Goal: Information Seeking & Learning: Learn about a topic

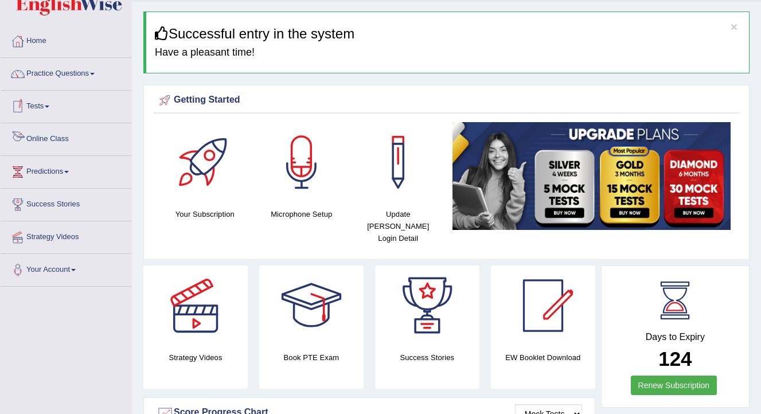
click at [53, 132] on link "Online Class" at bounding box center [66, 137] width 131 height 29
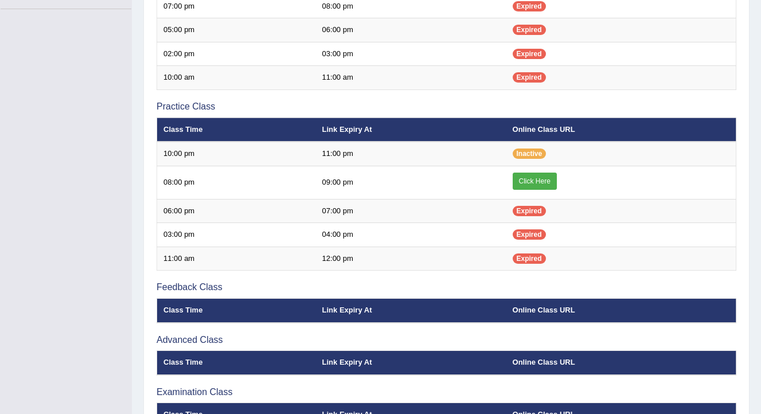
scroll to position [313, 0]
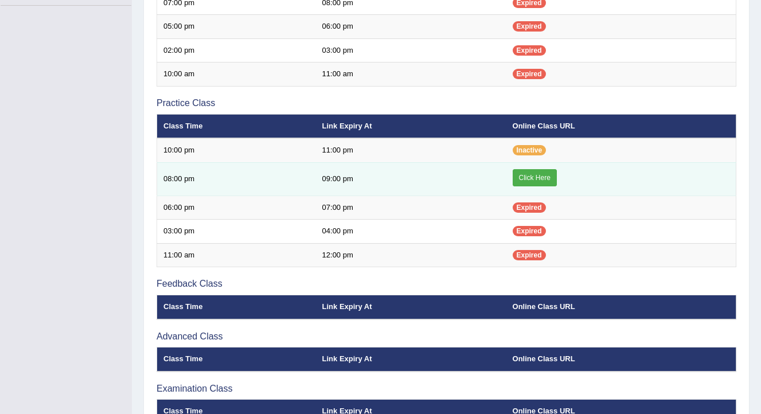
click at [545, 182] on link "Click Here" at bounding box center [535, 177] width 44 height 17
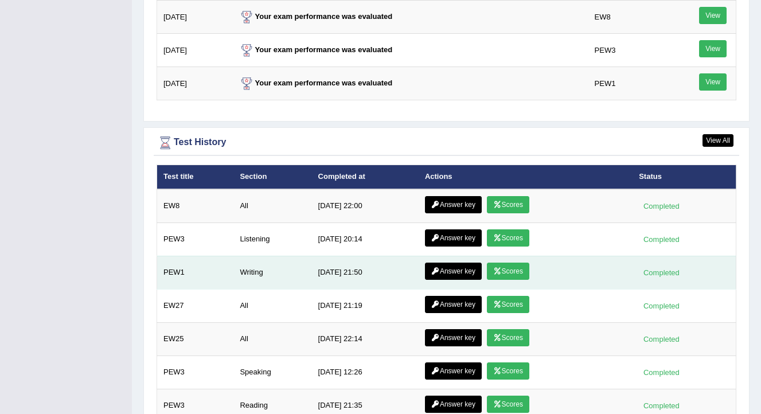
scroll to position [1485, 0]
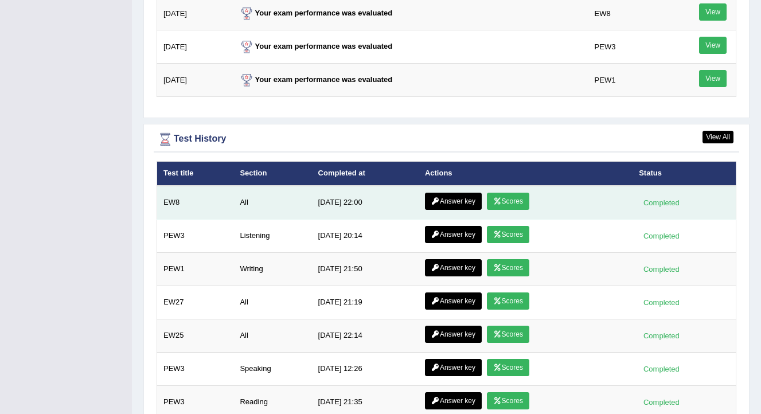
click at [465, 193] on link "Answer key" at bounding box center [453, 201] width 57 height 17
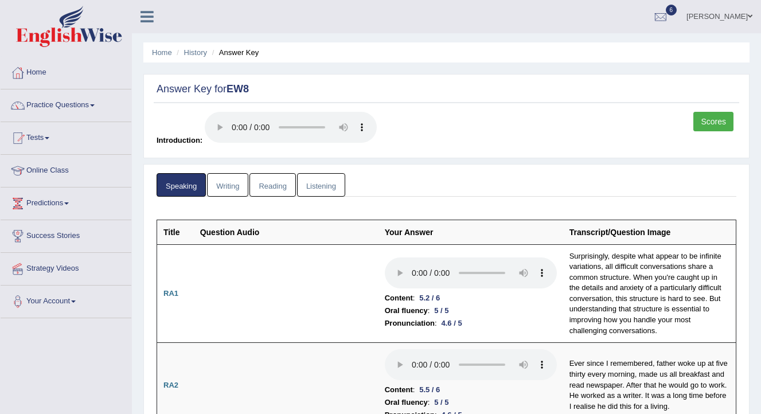
scroll to position [25, 0]
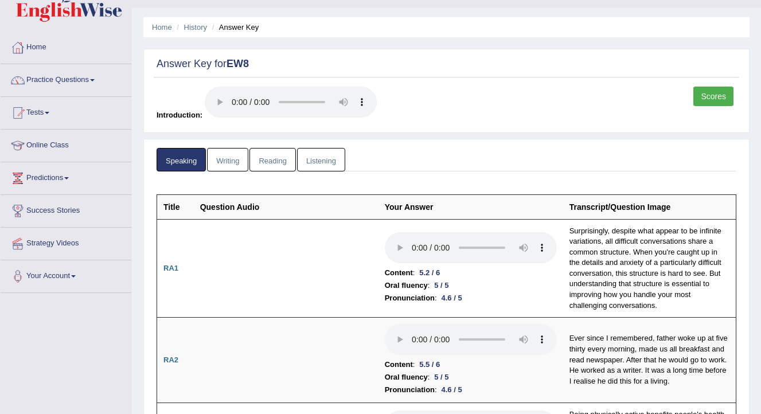
click at [233, 161] on link "Writing" at bounding box center [227, 160] width 41 height 24
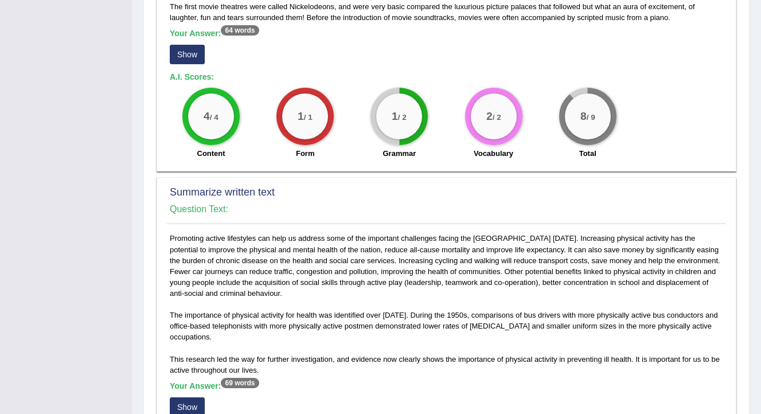
scroll to position [383, 0]
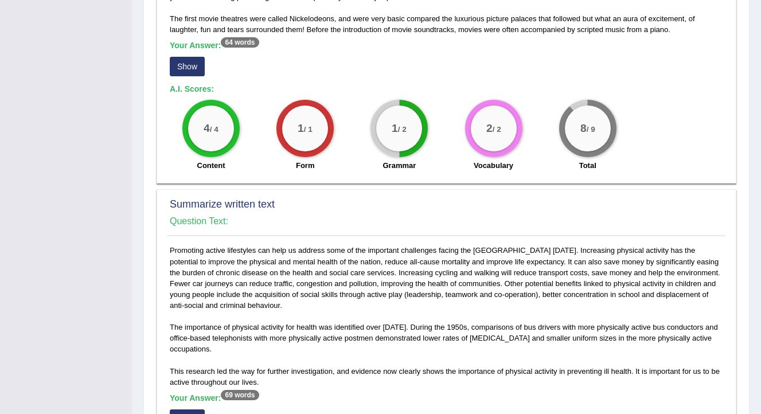
click at [177, 61] on button "Show" at bounding box center [187, 67] width 35 height 20
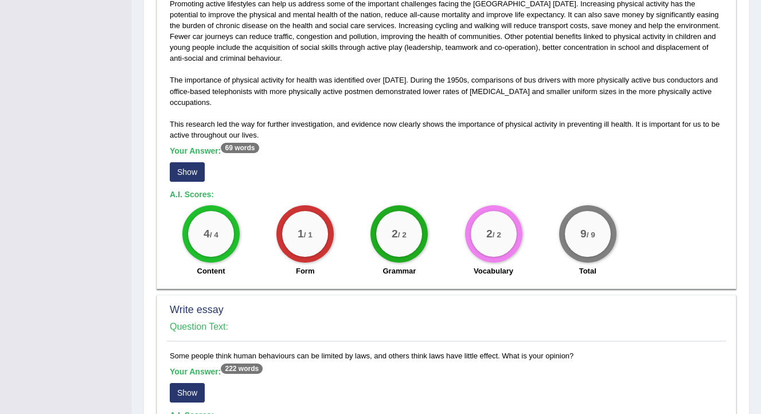
scroll to position [646, 0]
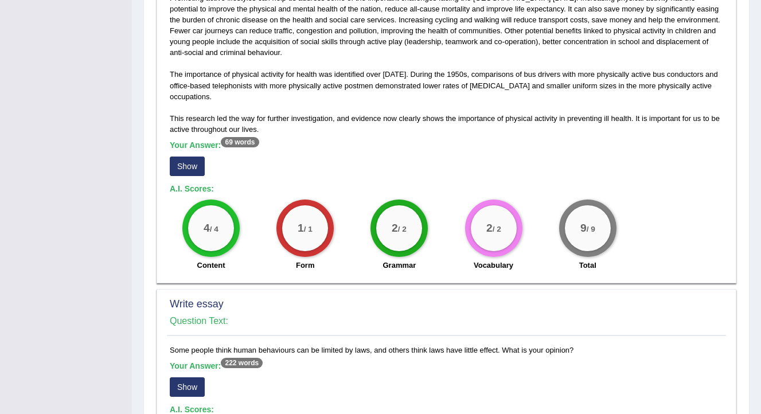
click at [198, 166] on button "Show" at bounding box center [187, 167] width 35 height 20
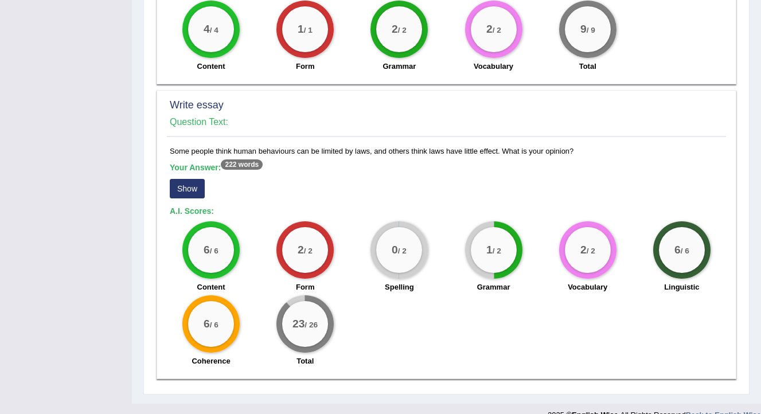
scroll to position [874, 0]
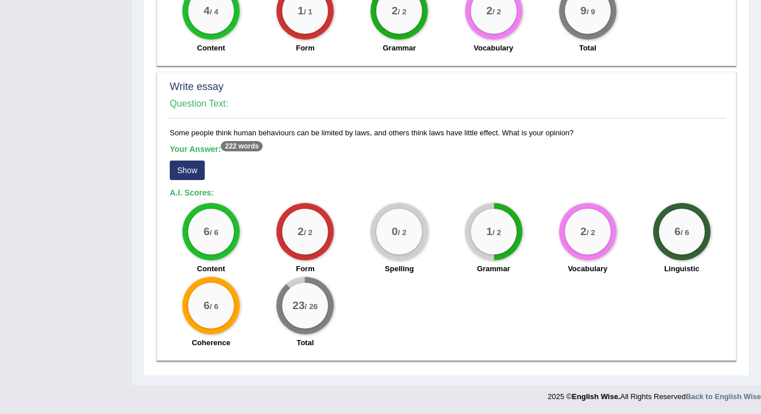
click at [190, 171] on button "Show" at bounding box center [187, 171] width 35 height 20
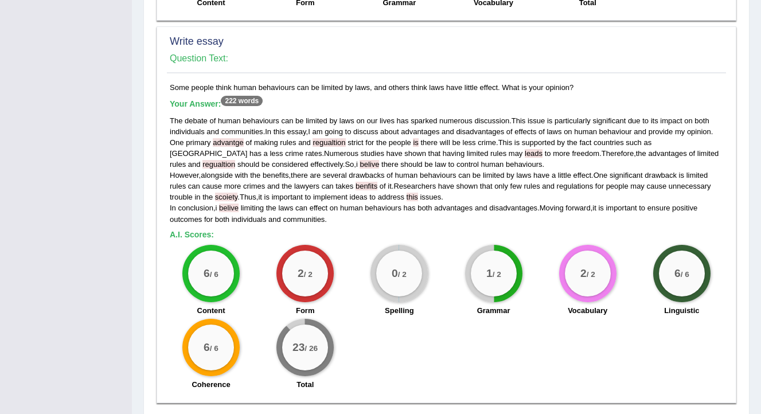
scroll to position [919, 0]
click at [235, 166] on span "regualtion" at bounding box center [218, 163] width 33 height 9
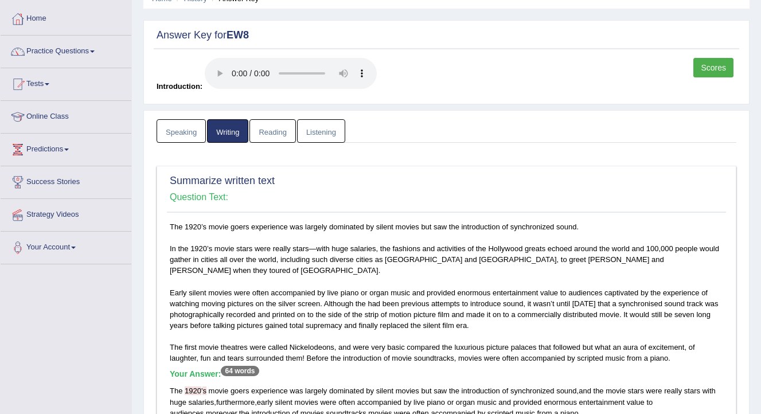
scroll to position [52, 0]
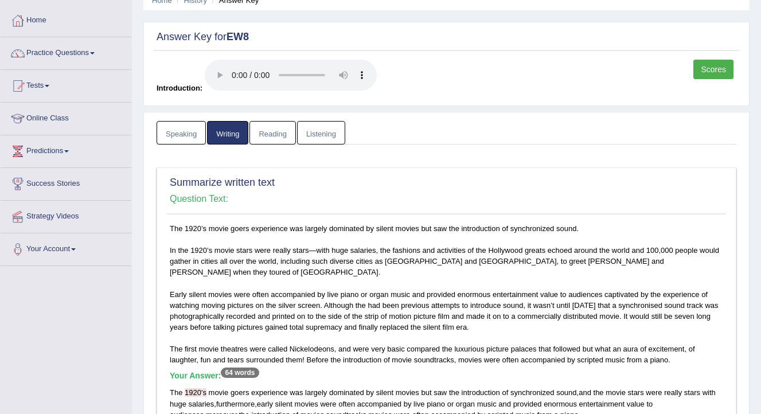
click at [275, 135] on link "Reading" at bounding box center [272, 133] width 46 height 24
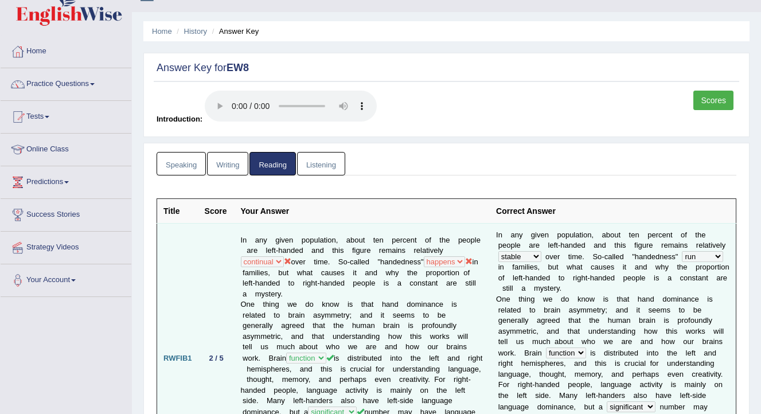
scroll to position [29, 0]
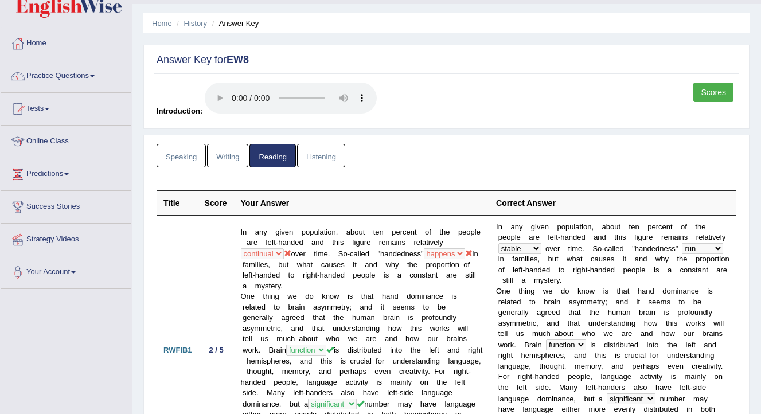
click at [331, 159] on link "Listening" at bounding box center [321, 156] width 48 height 24
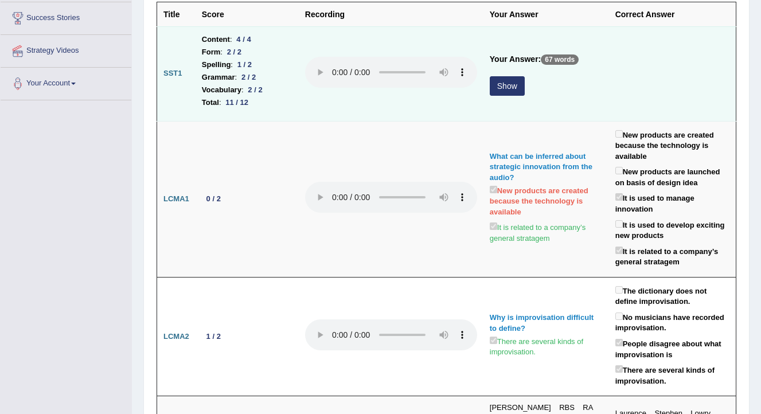
scroll to position [217, 0]
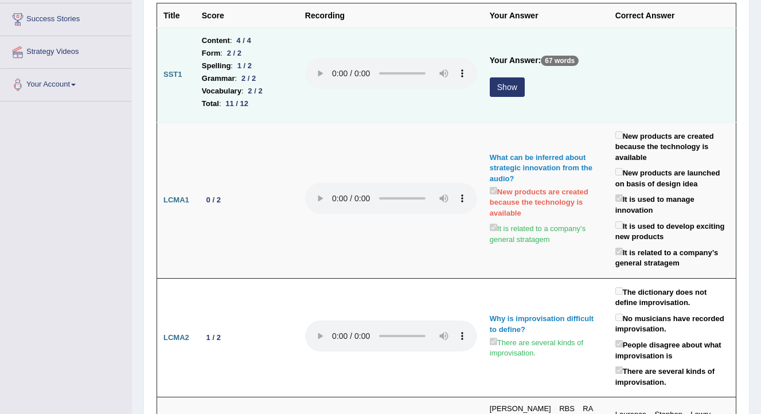
click at [509, 89] on button "Show" at bounding box center [507, 87] width 35 height 20
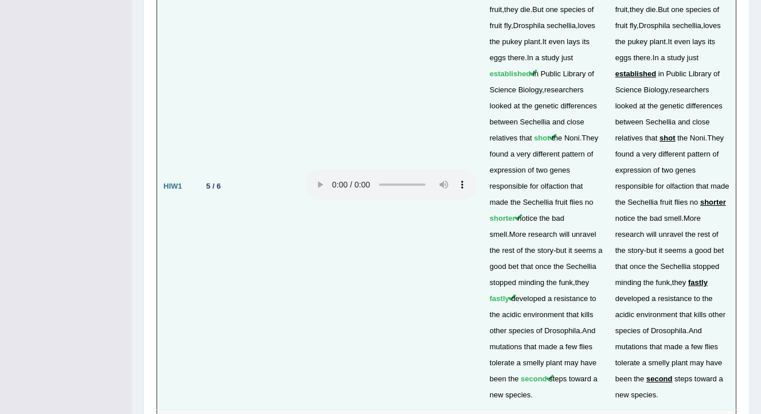
scroll to position [2551, 0]
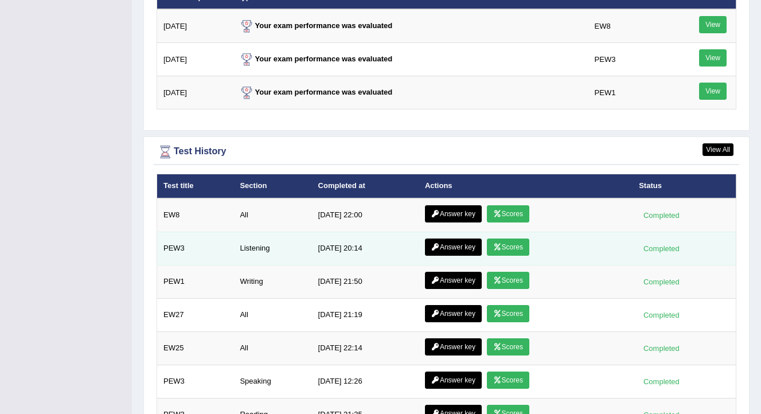
scroll to position [1568, 0]
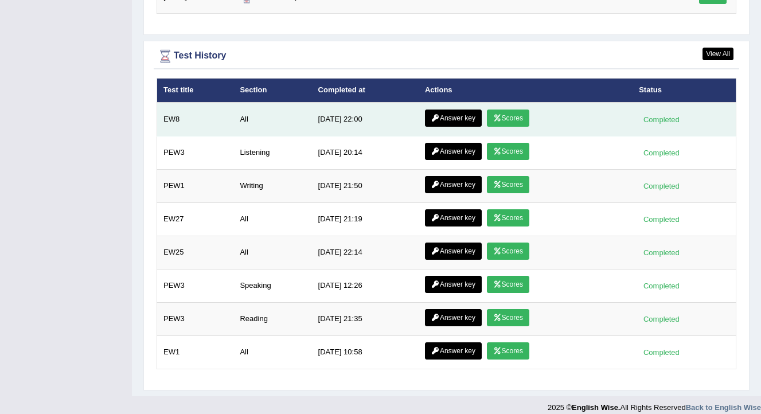
click at [513, 111] on link "Scores" at bounding box center [508, 118] width 42 height 17
click at [488, 110] on link "Scores" at bounding box center [508, 118] width 42 height 17
click at [466, 110] on link "Answer key" at bounding box center [453, 118] width 57 height 17
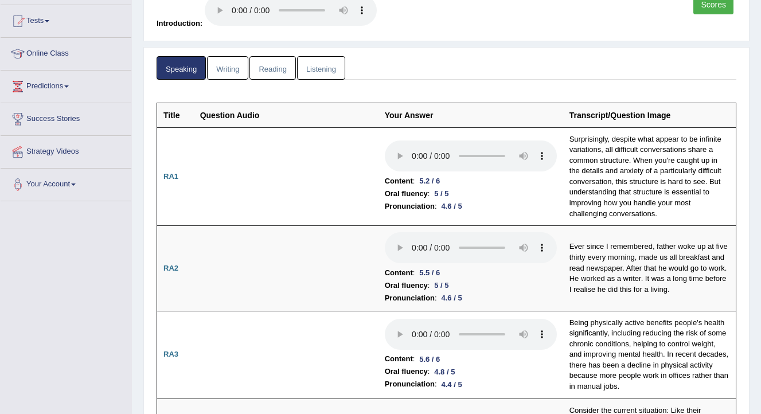
scroll to position [99, 0]
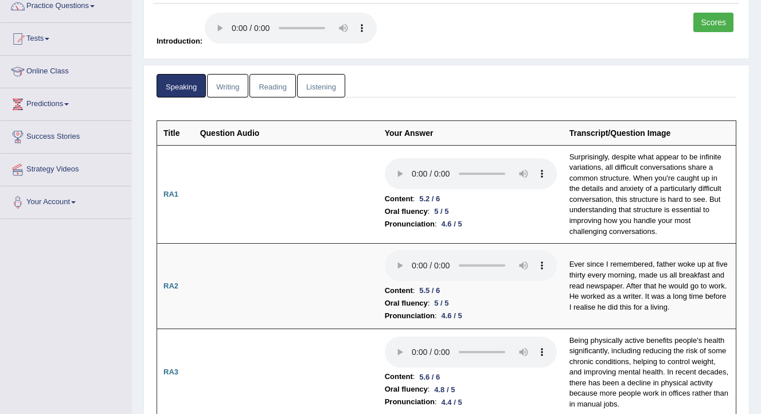
click at [236, 88] on link "Writing" at bounding box center [227, 86] width 41 height 24
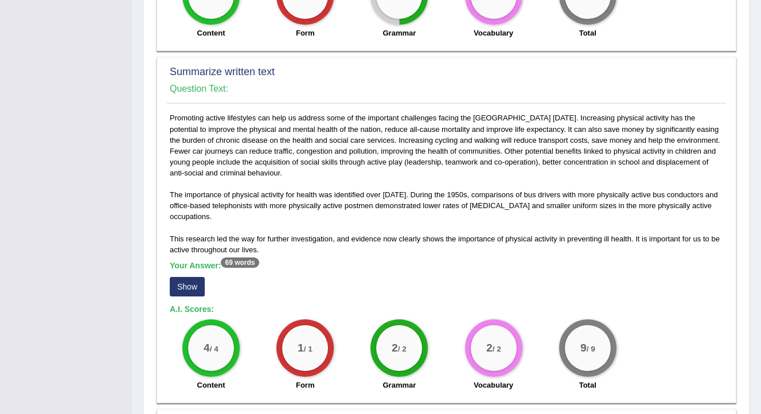
scroll to position [852, 0]
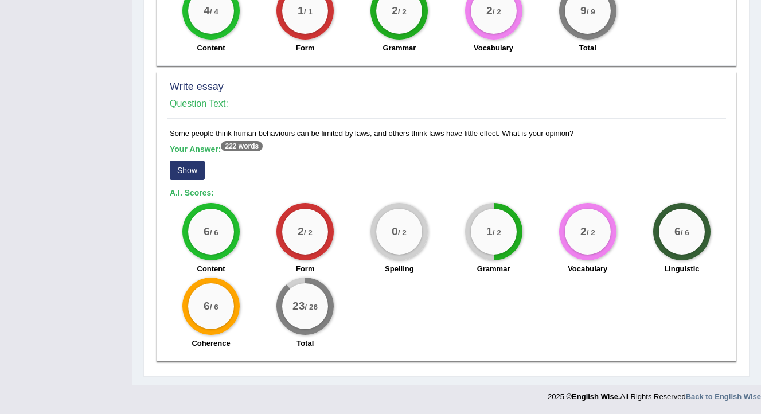
click at [192, 172] on button "Show" at bounding box center [187, 171] width 35 height 20
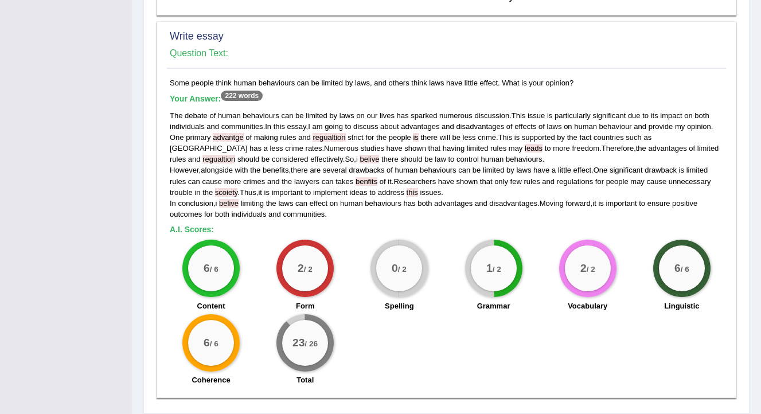
scroll to position [951, 0]
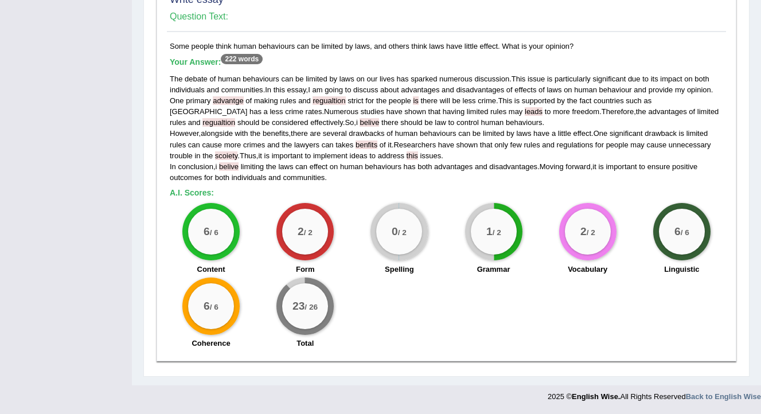
click at [525, 108] on span "leads" at bounding box center [534, 111] width 18 height 9
click at [525, 112] on span "leads" at bounding box center [534, 111] width 18 height 9
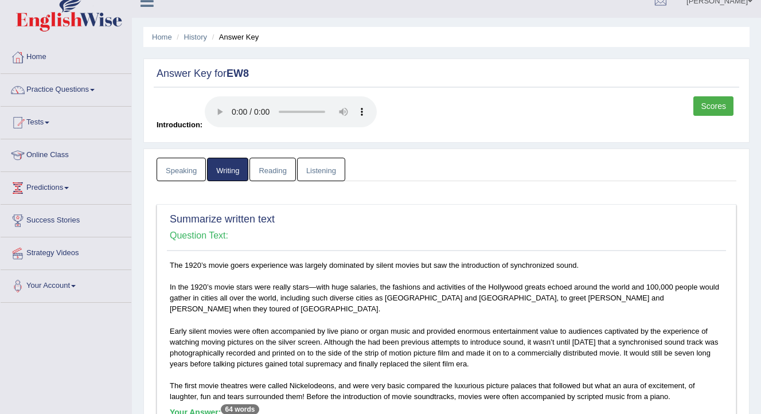
scroll to position [0, 0]
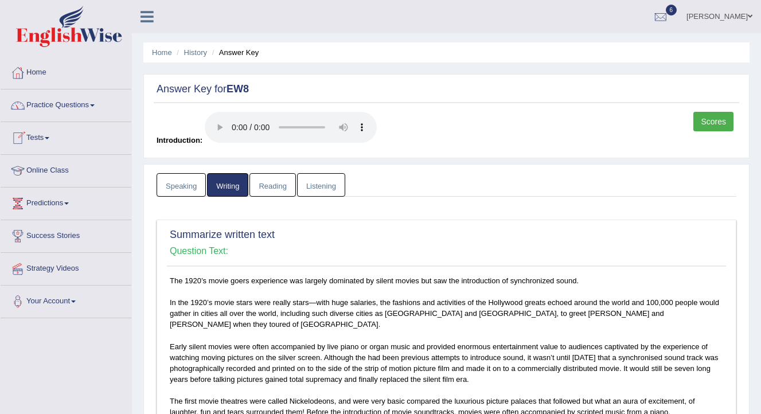
click at [81, 109] on link "Practice Questions" at bounding box center [66, 103] width 131 height 29
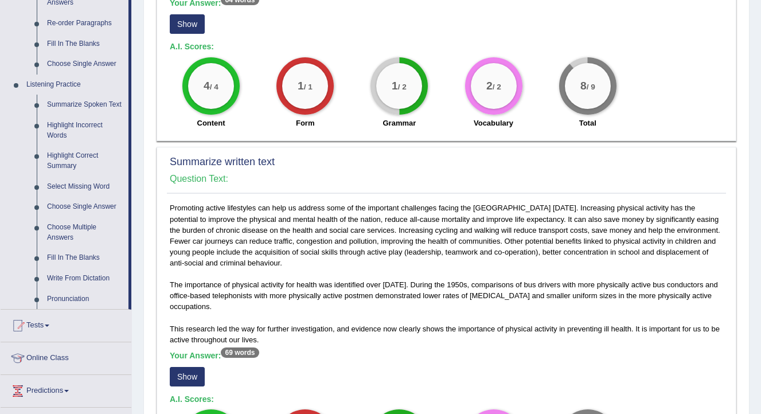
scroll to position [429, 0]
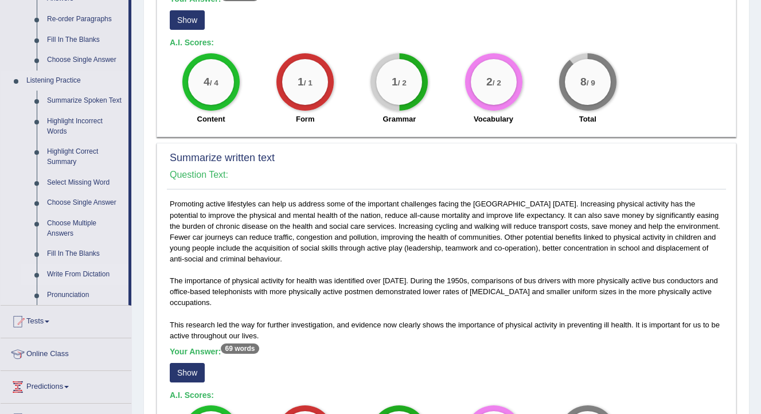
click at [91, 285] on link "Write From Dictation" at bounding box center [85, 274] width 87 height 21
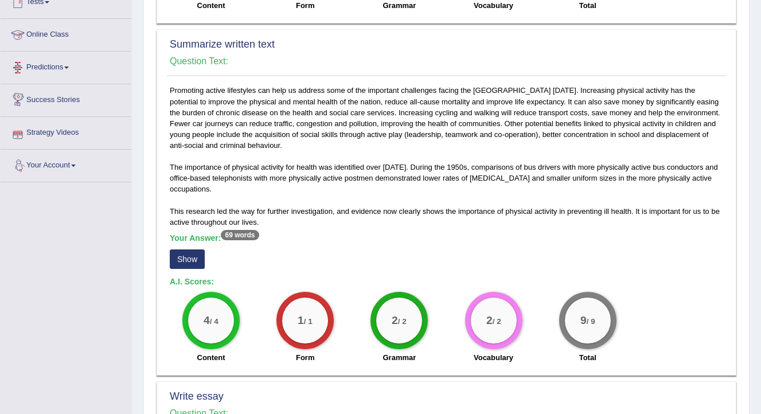
scroll to position [587, 0]
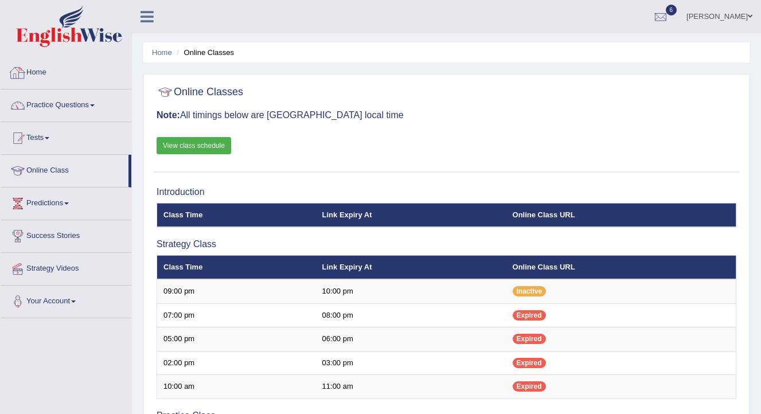
click at [48, 68] on link "Home" at bounding box center [66, 71] width 131 height 29
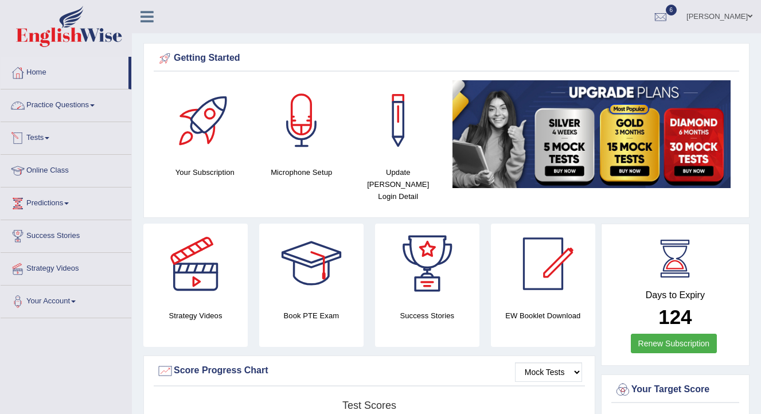
click at [85, 106] on link "Practice Questions" at bounding box center [66, 103] width 131 height 29
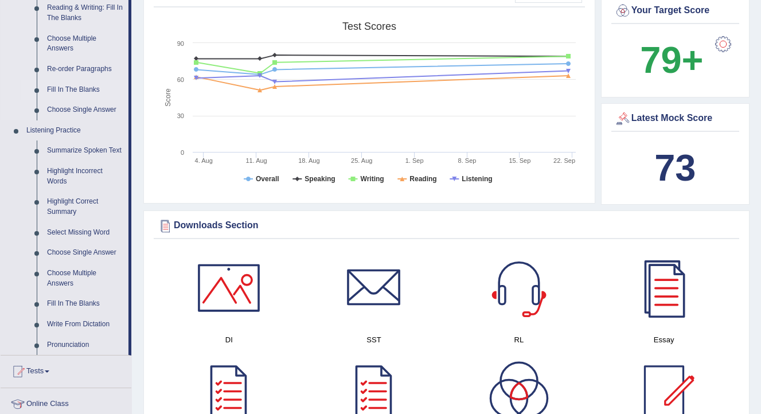
scroll to position [401, 0]
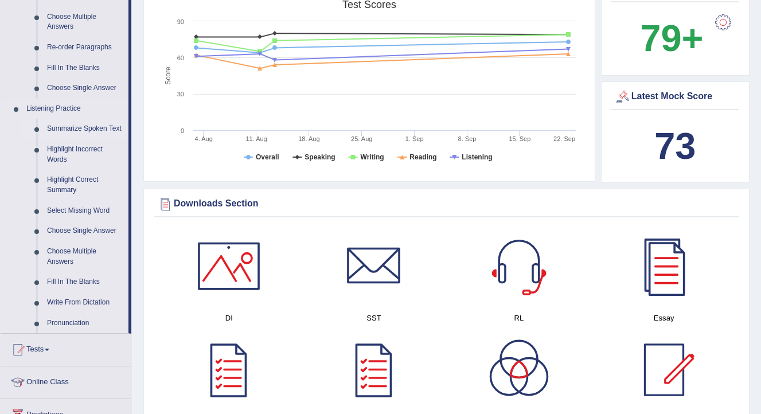
click at [77, 128] on link "Summarize Spoken Text" at bounding box center [85, 129] width 87 height 21
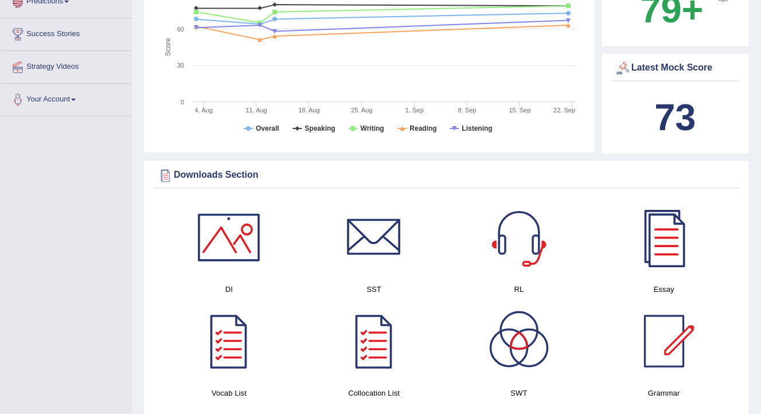
scroll to position [713, 0]
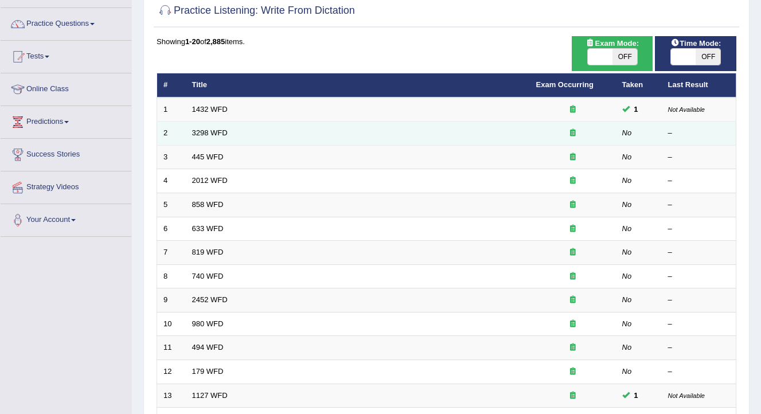
scroll to position [82, 0]
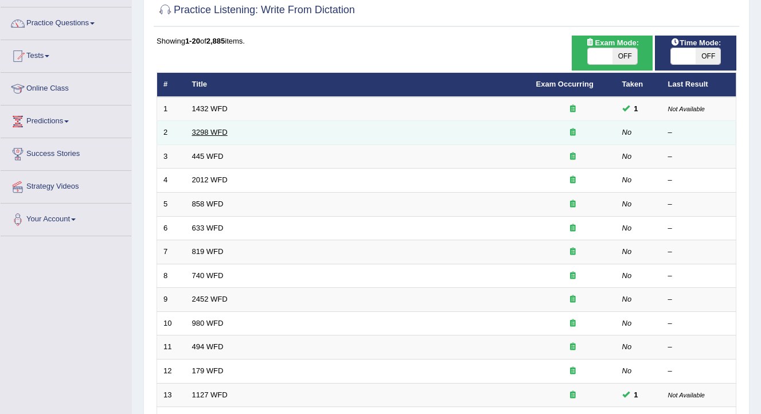
click at [208, 129] on link "3298 WFD" at bounding box center [210, 132] width 36 height 9
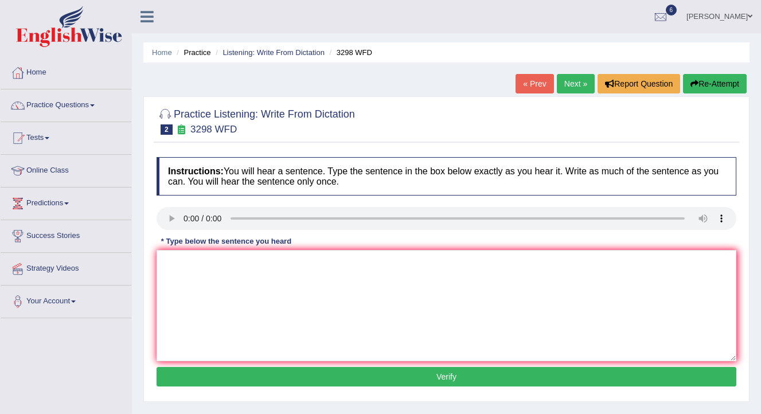
click at [569, 118] on div at bounding box center [447, 120] width 580 height 35
click at [181, 255] on textarea at bounding box center [447, 305] width 580 height 111
click at [200, 286] on textarea at bounding box center [447, 305] width 580 height 111
click at [259, 263] on textarea "Animal behaviour aspects conatin acontains" at bounding box center [447, 305] width 580 height 111
click at [350, 267] on textarea "Animal behaviour aspects aspect conatin acontains" at bounding box center [447, 305] width 580 height 111
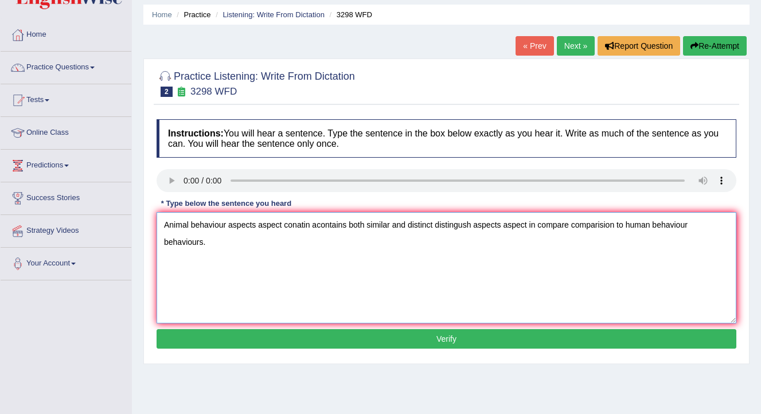
scroll to position [38, 0]
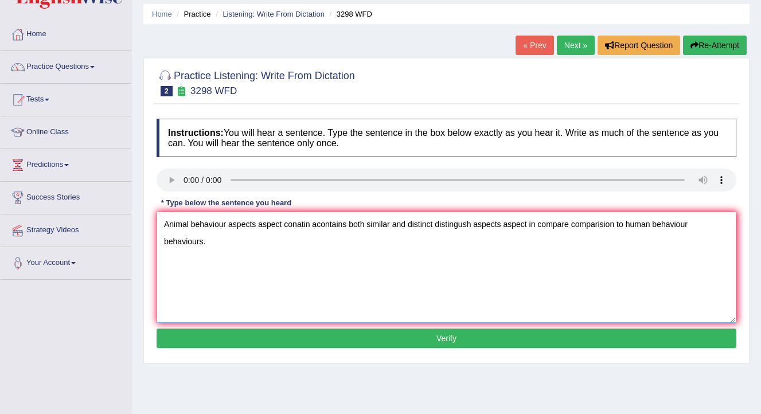
type textarea "Animal behaviour aspects aspect conatin acontains both similar and distinct dis…"
click at [332, 340] on button "Verify" at bounding box center [447, 339] width 580 height 20
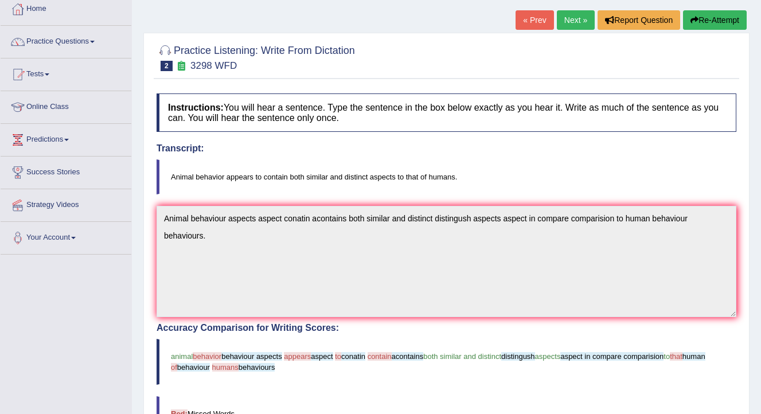
scroll to position [0, 0]
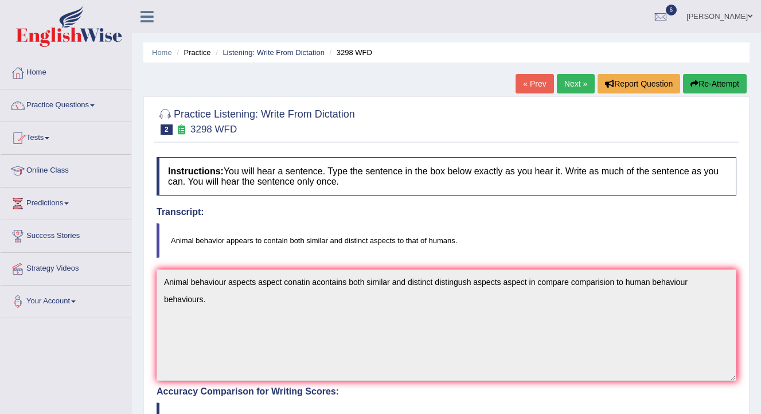
click at [53, 137] on link "Tests" at bounding box center [66, 136] width 131 height 29
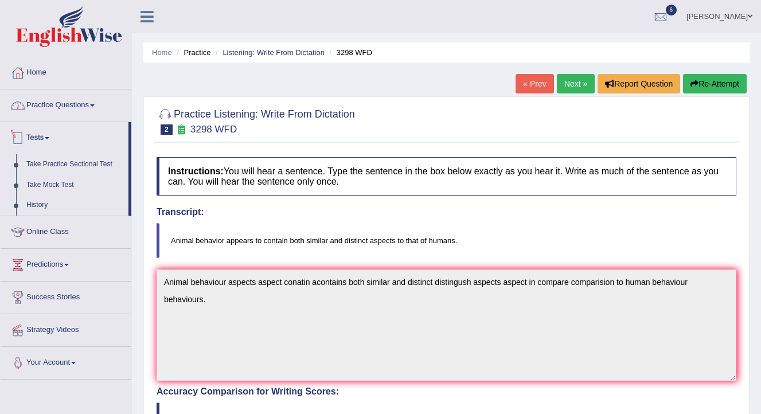
click at [92, 111] on link "Practice Questions" at bounding box center [66, 103] width 131 height 29
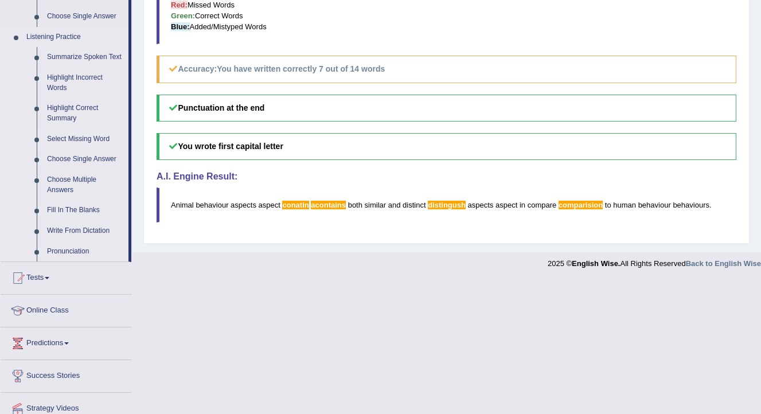
scroll to position [488, 0]
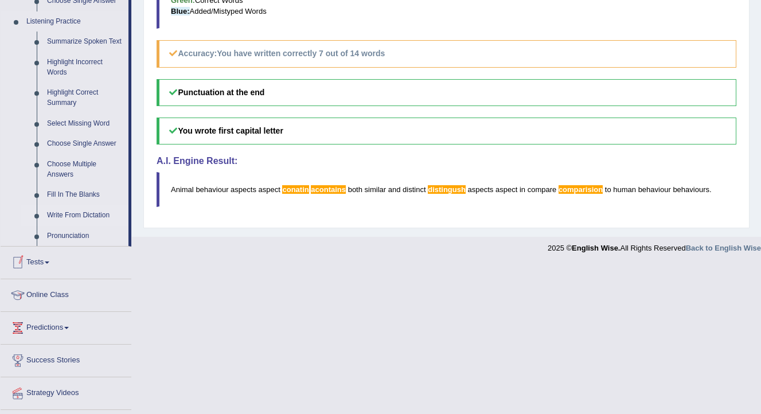
click at [97, 226] on link "Write From Dictation" at bounding box center [85, 215] width 87 height 21
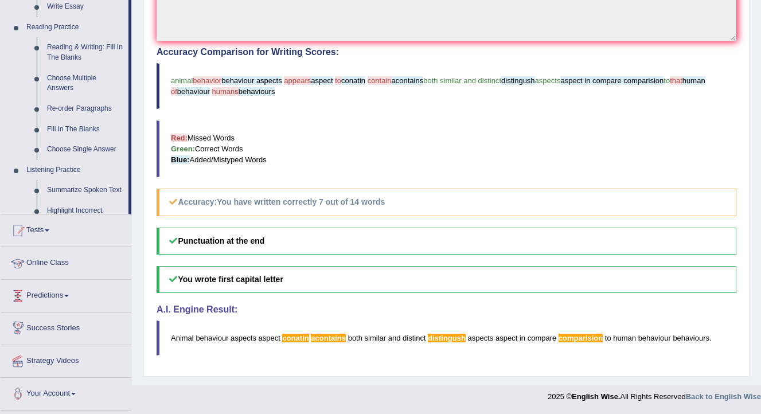
scroll to position [276, 0]
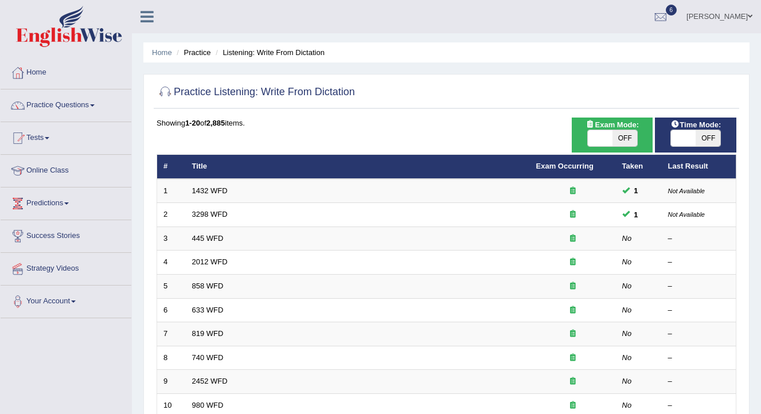
click at [683, 144] on span at bounding box center [683, 138] width 25 height 16
checkbox input "true"
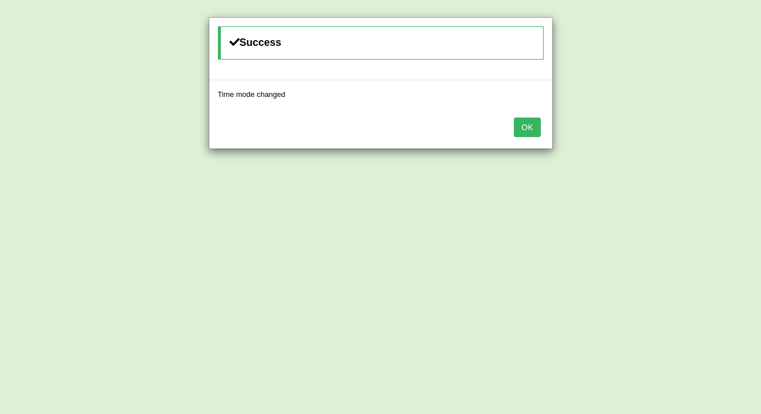
click at [525, 129] on button "OK" at bounding box center [527, 128] width 26 height 20
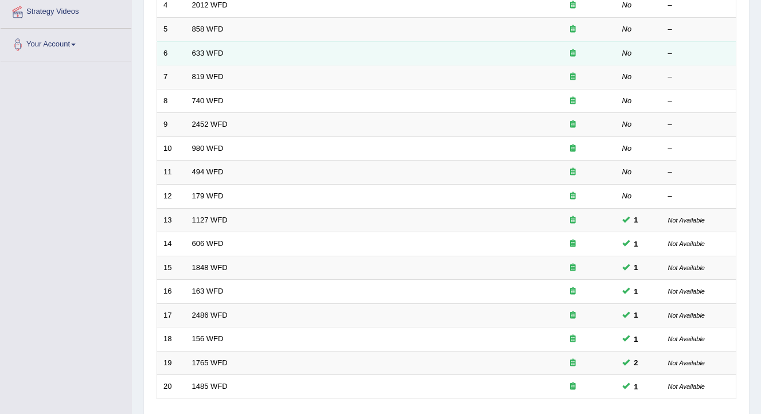
scroll to position [345, 0]
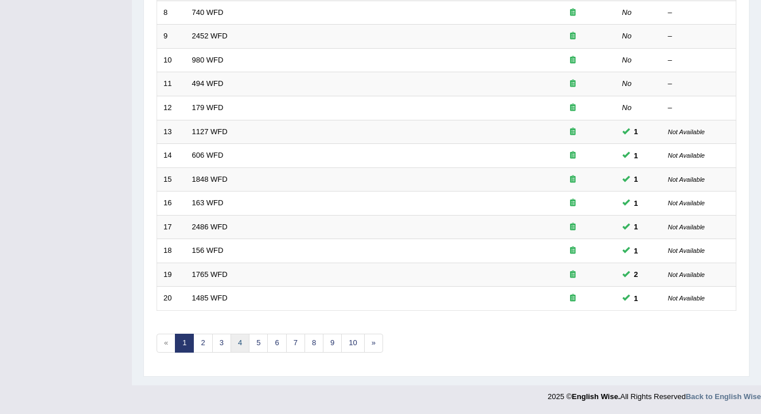
click at [234, 349] on link "4" at bounding box center [240, 343] width 19 height 19
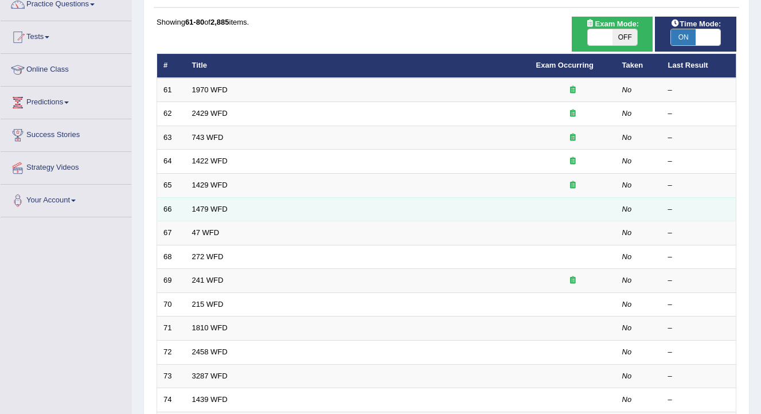
scroll to position [89, 0]
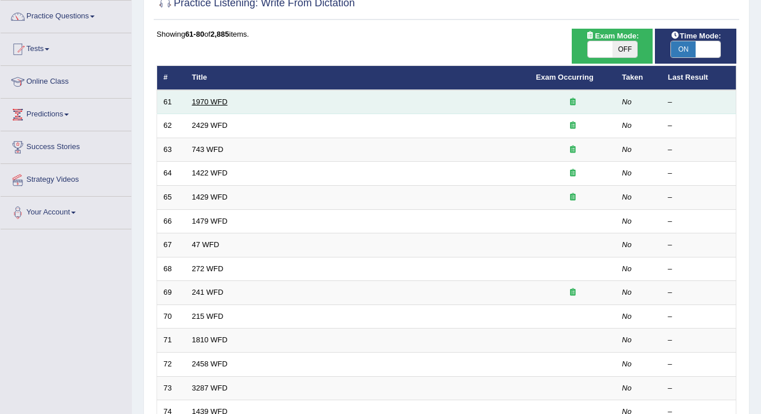
click at [216, 106] on link "1970 WFD" at bounding box center [210, 102] width 36 height 9
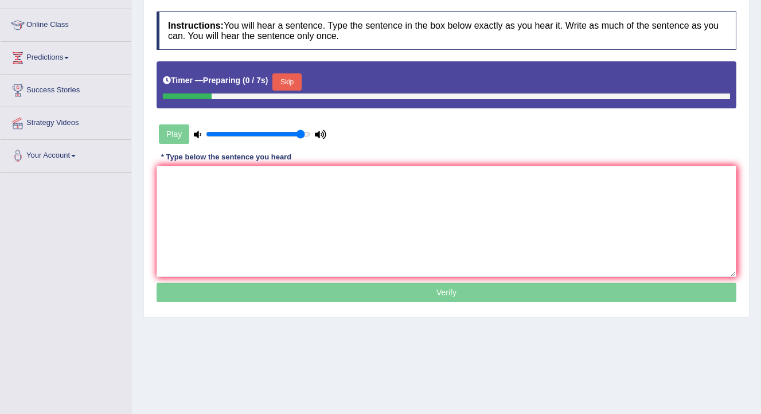
scroll to position [148, 0]
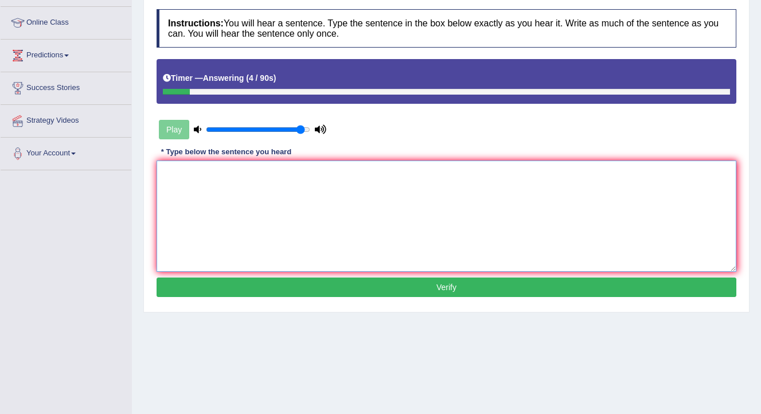
click at [225, 174] on textarea at bounding box center [447, 216] width 580 height 111
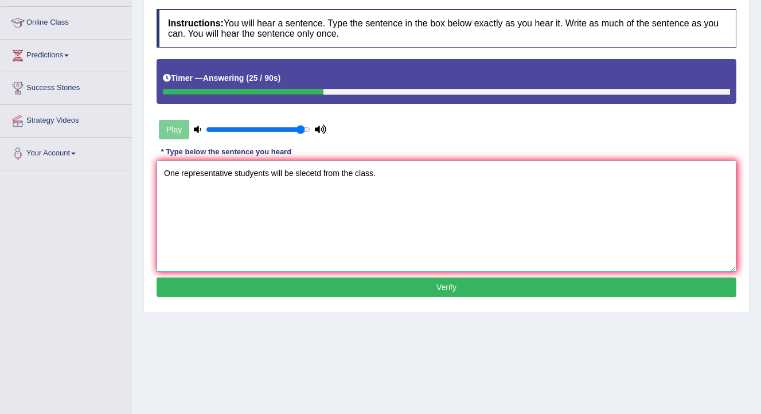
click at [232, 177] on textarea "One representative studyents will be slecetd from the class." at bounding box center [447, 216] width 580 height 111
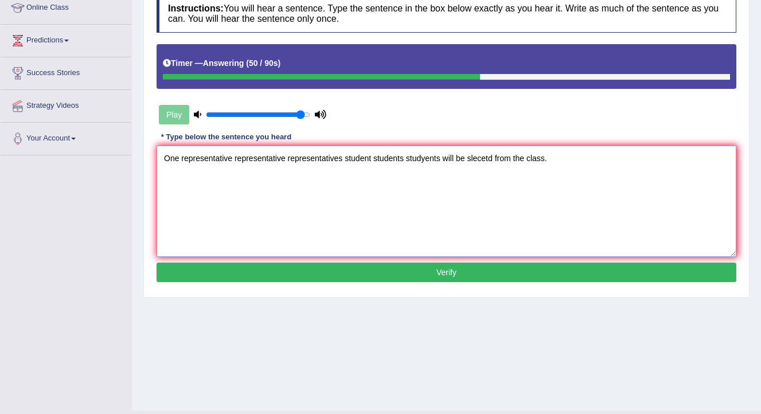
scroll to position [163, 0]
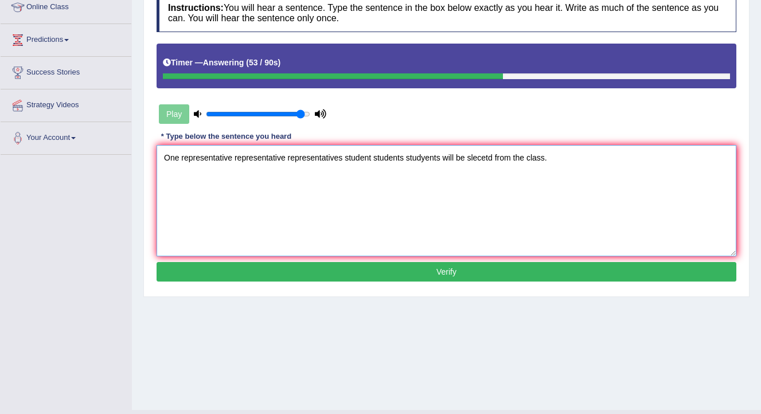
click at [499, 159] on textarea "One representative representative representatives student students studyents wi…" at bounding box center [447, 200] width 580 height 111
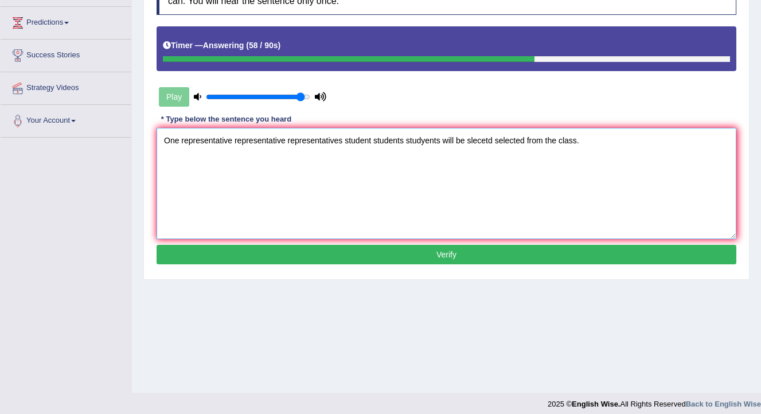
scroll to position [182, 0]
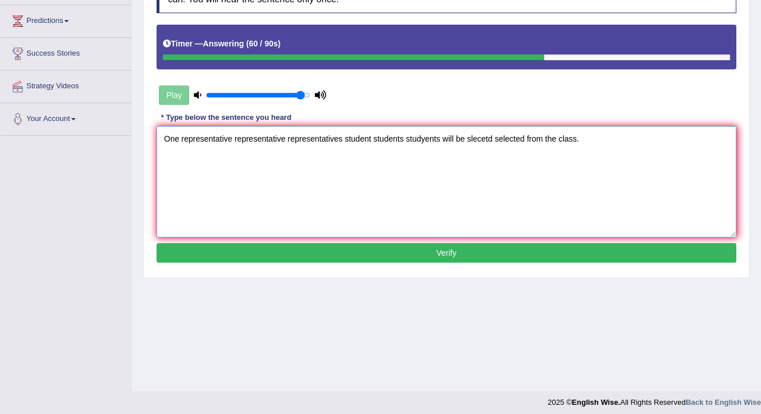
type textarea "One representative representative representatives student students studyents wi…"
click at [404, 259] on button "Verify" at bounding box center [447, 253] width 580 height 20
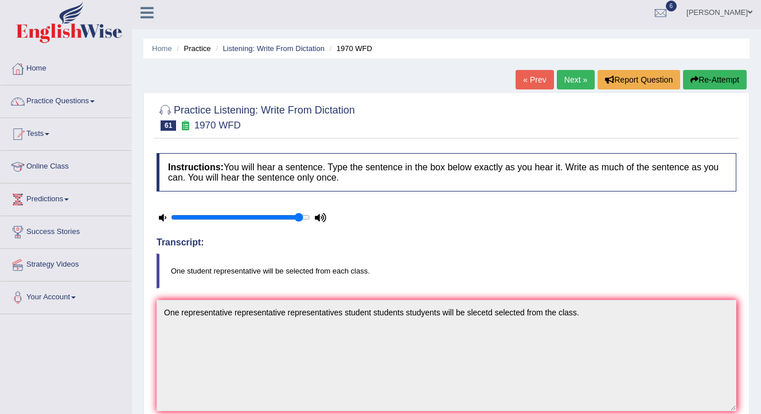
scroll to position [0, 0]
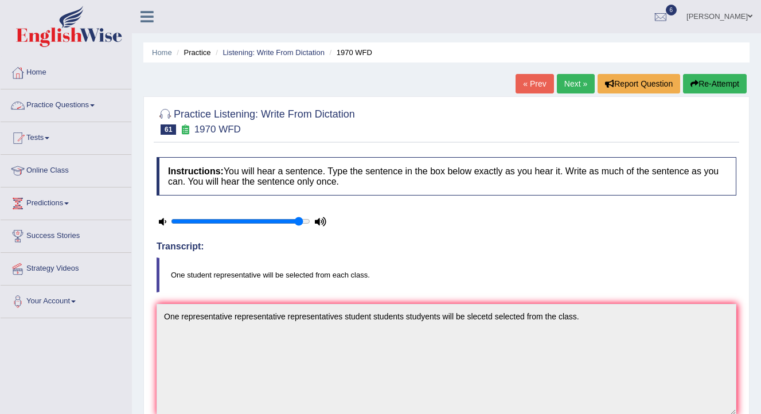
click at [84, 112] on link "Practice Questions" at bounding box center [66, 103] width 131 height 29
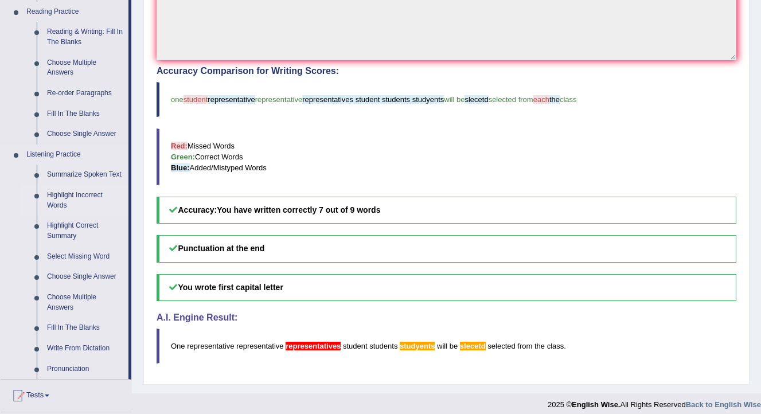
scroll to position [364, 0]
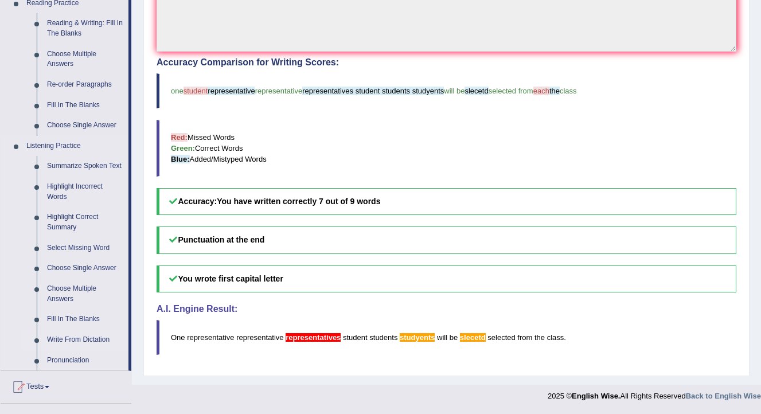
click at [78, 350] on link "Write From Dictation" at bounding box center [85, 340] width 87 height 21
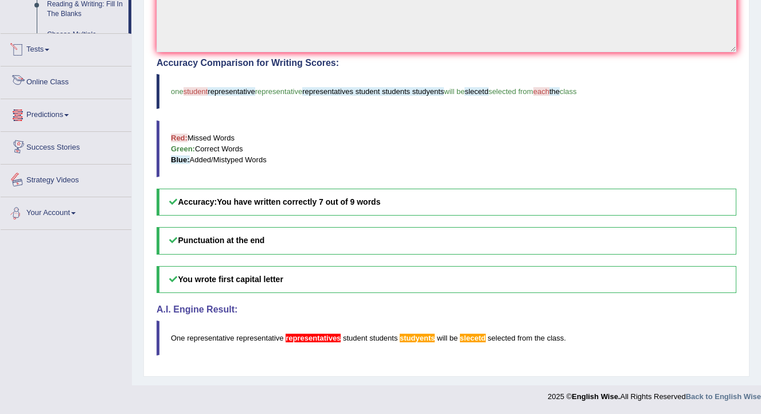
scroll to position [483, 0]
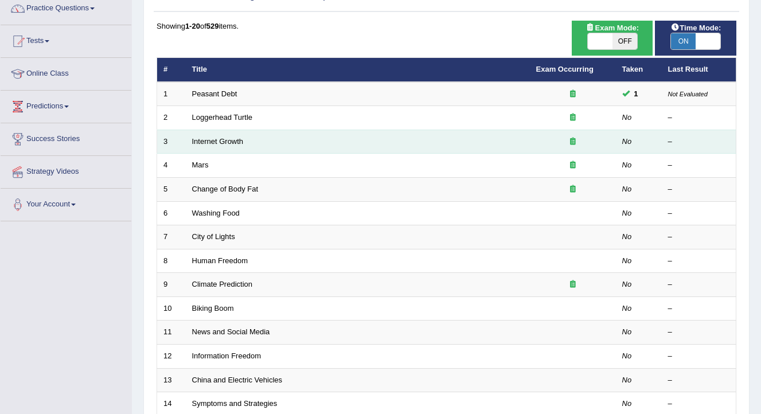
scroll to position [114, 0]
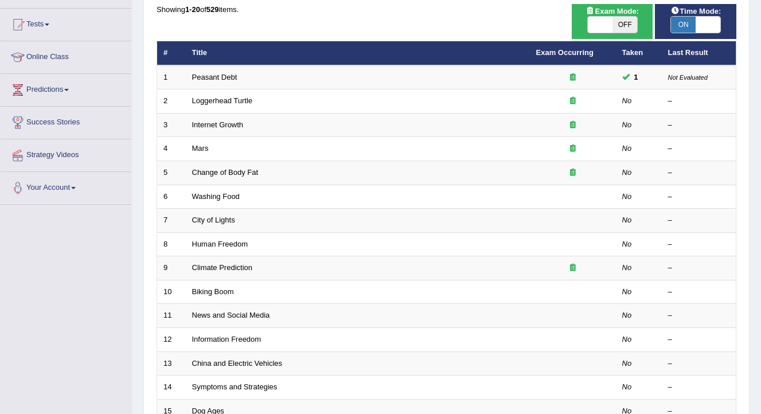
click at [595, 25] on span at bounding box center [600, 25] width 25 height 16
checkbox input "true"
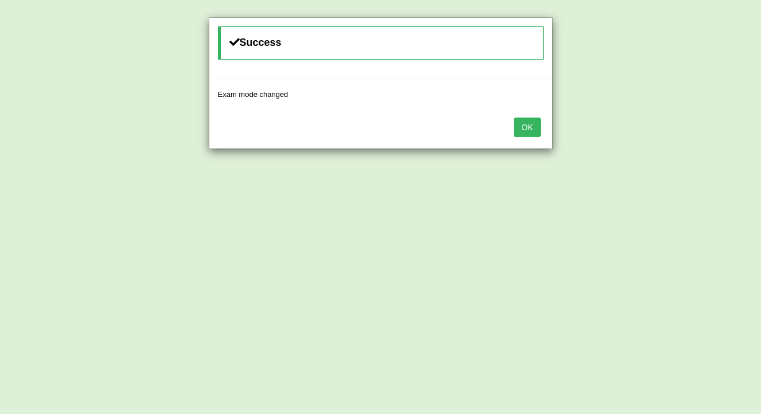
click at [525, 123] on button "OK" at bounding box center [527, 128] width 26 height 20
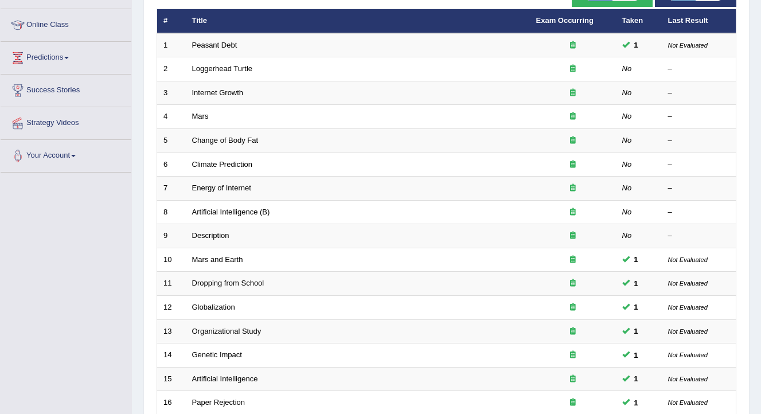
scroll to position [153, 0]
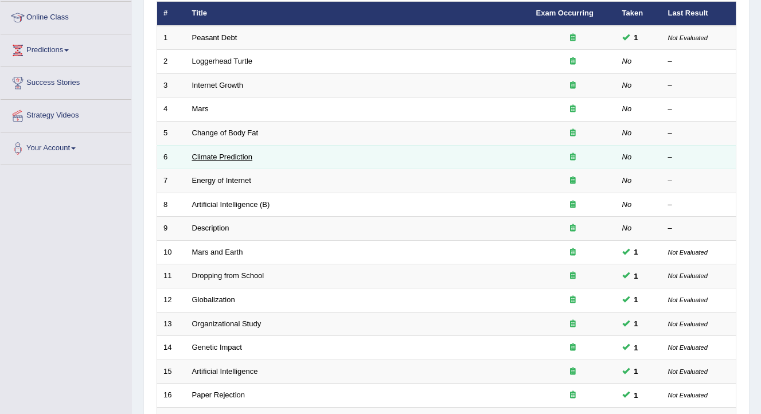
click at [221, 154] on link "Climate Prediction" at bounding box center [222, 157] width 61 height 9
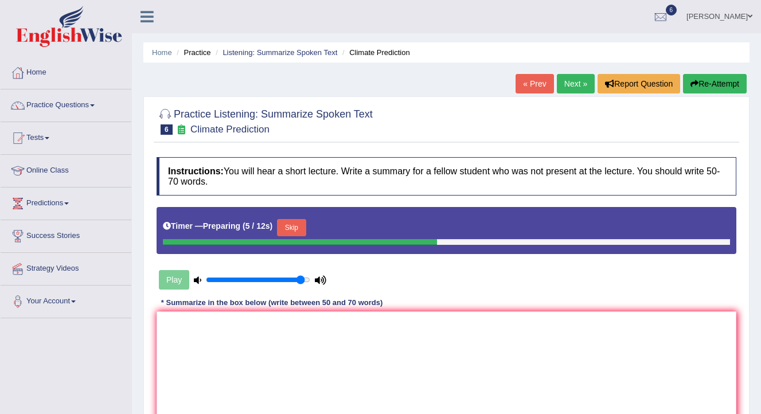
click at [297, 235] on button "Skip" at bounding box center [291, 227] width 29 height 17
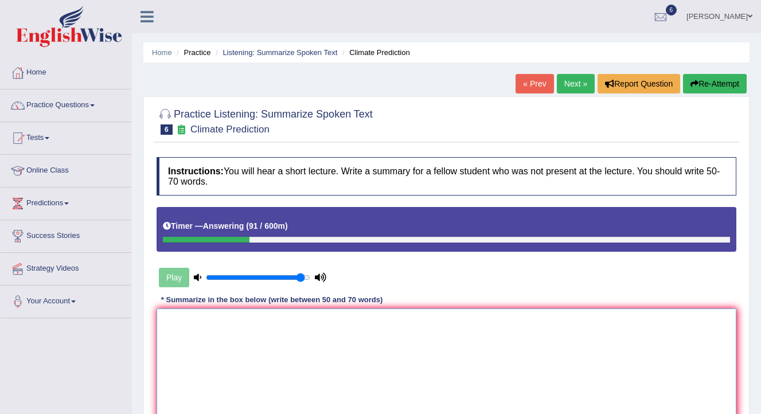
click at [243, 348] on textarea at bounding box center [447, 364] width 580 height 111
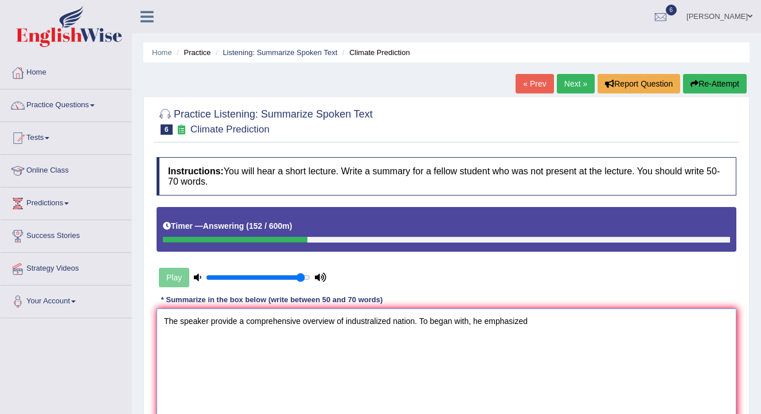
click at [475, 322] on textarea "The speaker provide a comprehensive overview of industralized nation. To began …" at bounding box center [447, 364] width 580 height 111
click at [539, 323] on textarea "The speaker provide a comprehensive overview of industralized nation. To began …" at bounding box center [447, 364] width 580 height 111
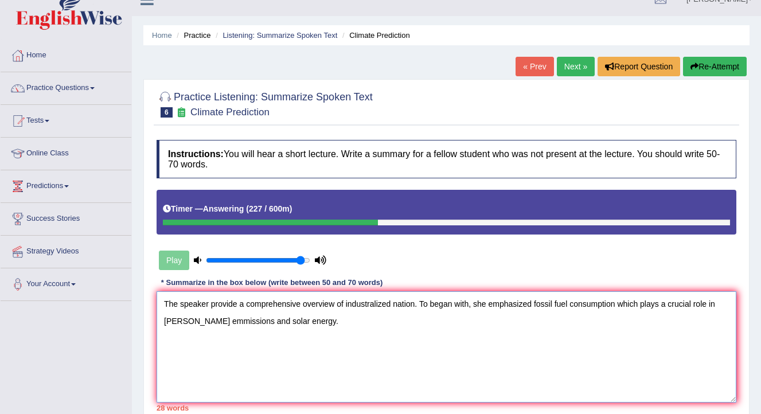
scroll to position [20, 0]
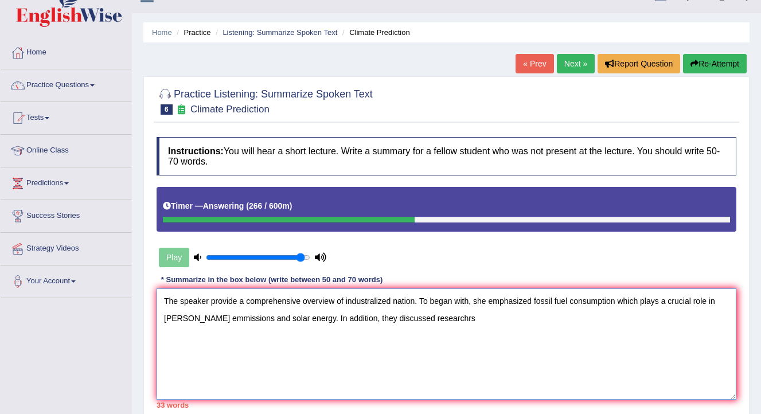
click at [420, 324] on textarea "The speaker provide a comprehensive overview of industralized nation. To began …" at bounding box center [447, 343] width 580 height 111
click at [442, 326] on textarea "The speaker provide a comprehensive overview of industralized nation. To began …" at bounding box center [447, 343] width 580 height 111
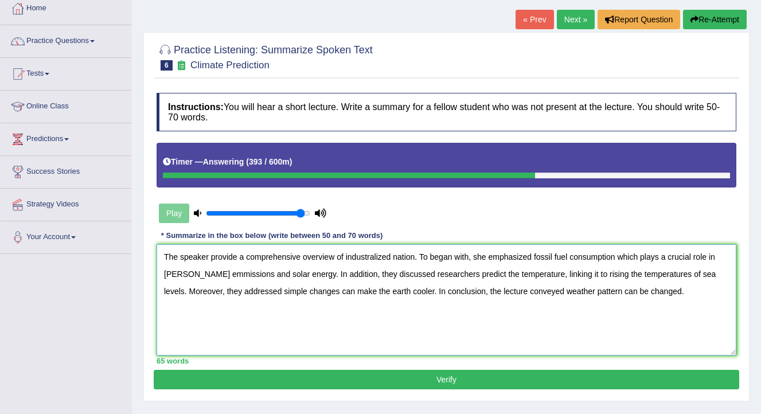
scroll to position [65, 0]
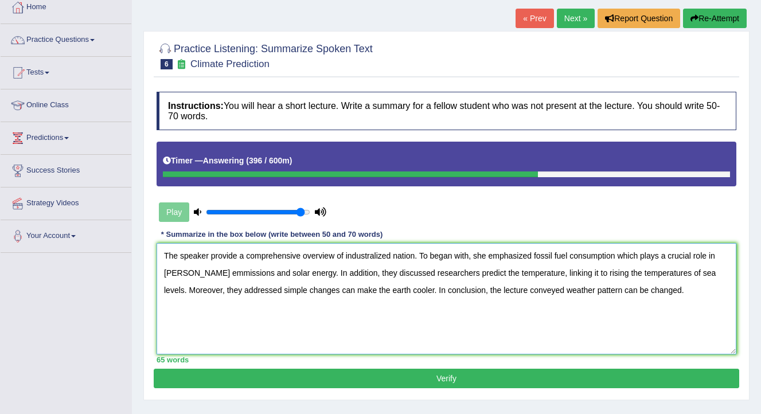
click at [237, 264] on textarea "The speaker provide a comprehensive overview of industralized nation. To began …" at bounding box center [447, 298] width 580 height 111
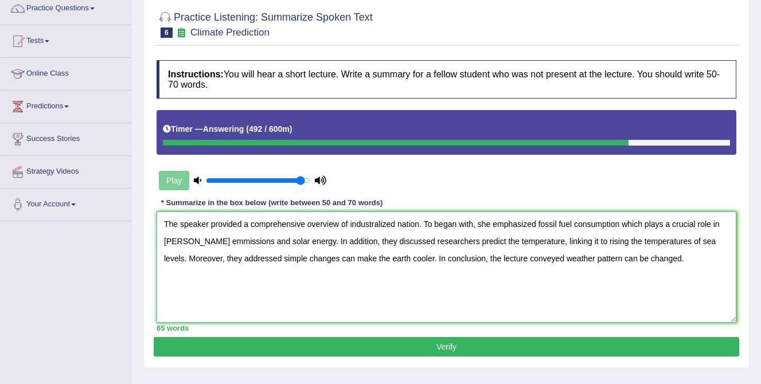
scroll to position [91, 0]
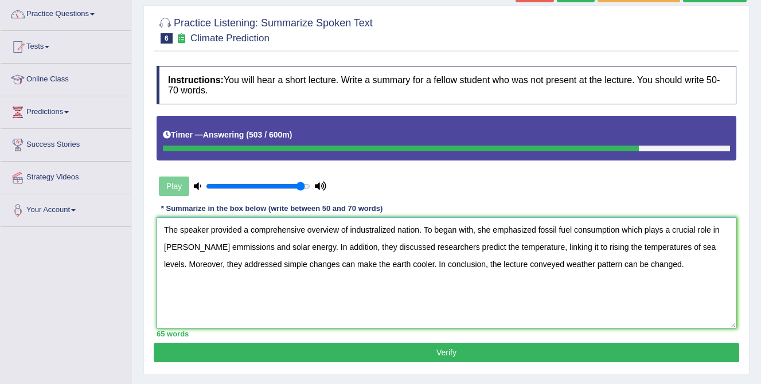
click at [475, 231] on textarea "The speaker provided a comprehensive overview of industralized nation. To began…" at bounding box center [447, 272] width 580 height 111
click at [455, 231] on textarea "The speaker provided a comprehensive overview of industralized nation. To began…" at bounding box center [447, 272] width 580 height 111
click at [180, 246] on textarea "The speaker provided a comprehensive overview of industralized nation. To begin…" at bounding box center [447, 272] width 580 height 111
click at [192, 249] on textarea "The speaker provided a comprehensive overview of industralized nation. To begin…" at bounding box center [447, 272] width 580 height 111
type textarea "The speaker provided a comprehensive overview of industralized nation. To begin…"
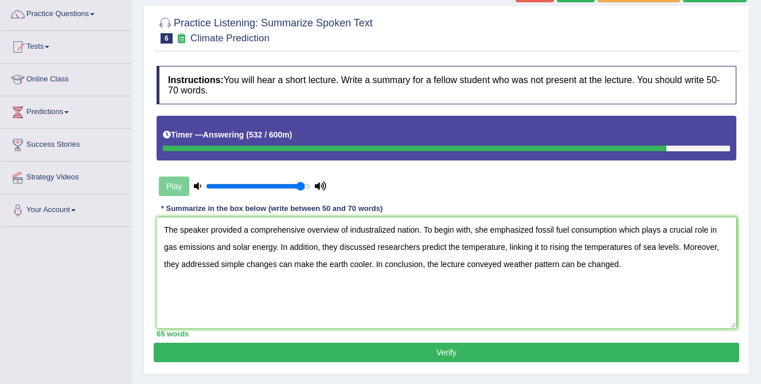
click at [315, 353] on button "Verify" at bounding box center [447, 353] width 586 height 20
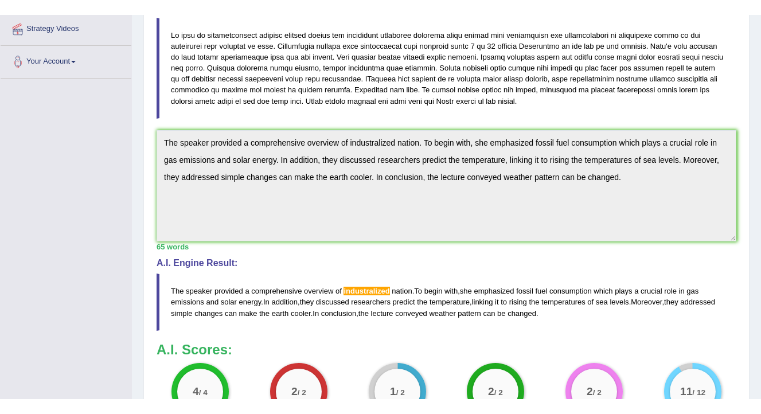
scroll to position [254, 0]
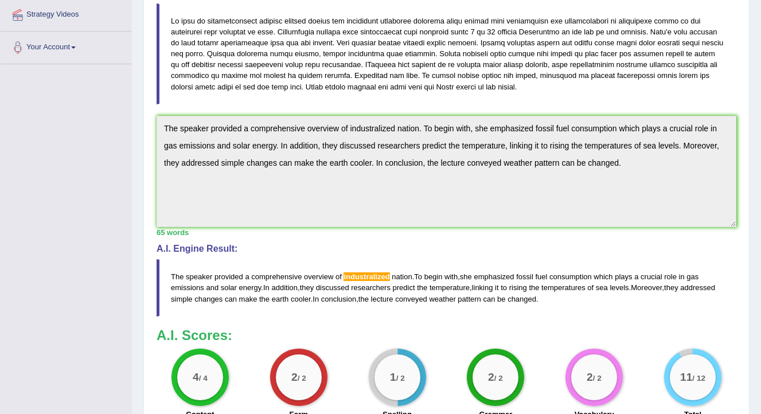
click at [399, 42] on blockquote at bounding box center [447, 53] width 580 height 101
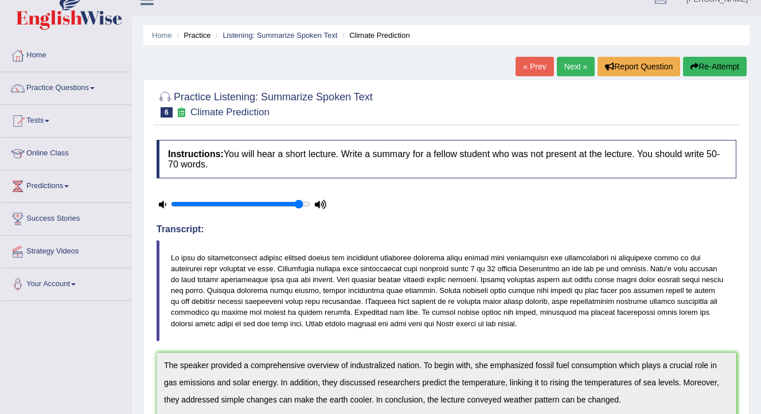
scroll to position [0, 0]
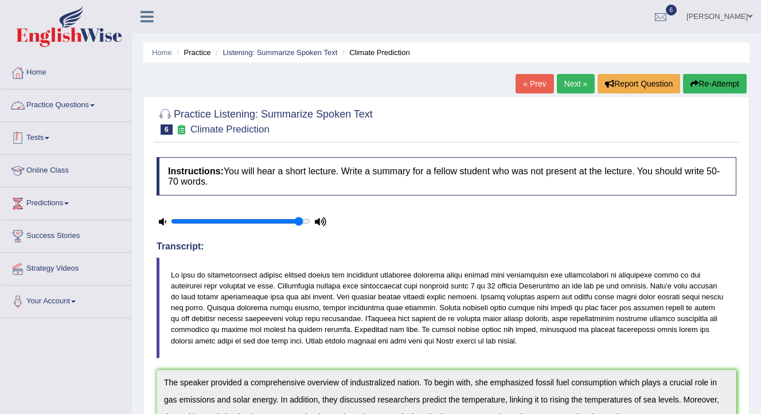
click at [49, 138] on span at bounding box center [47, 138] width 5 height 2
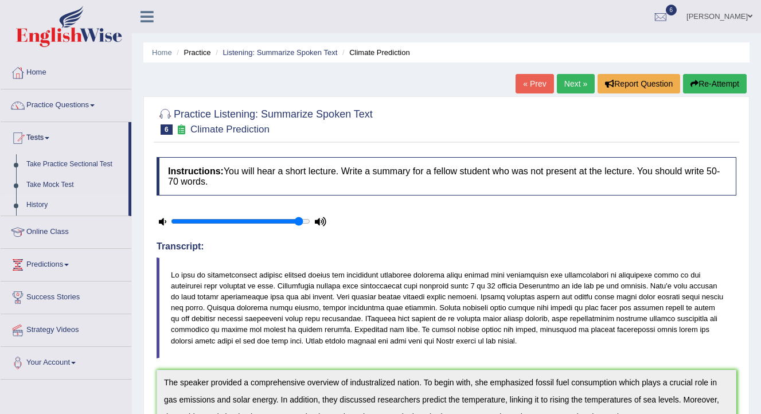
click at [40, 202] on link "History" at bounding box center [74, 205] width 107 height 21
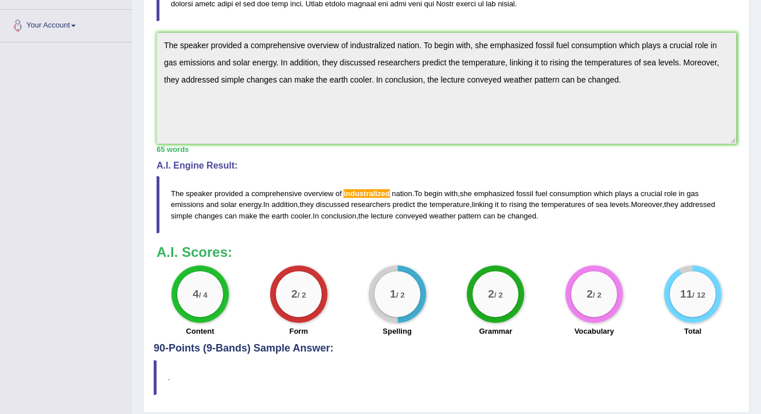
scroll to position [374, 0]
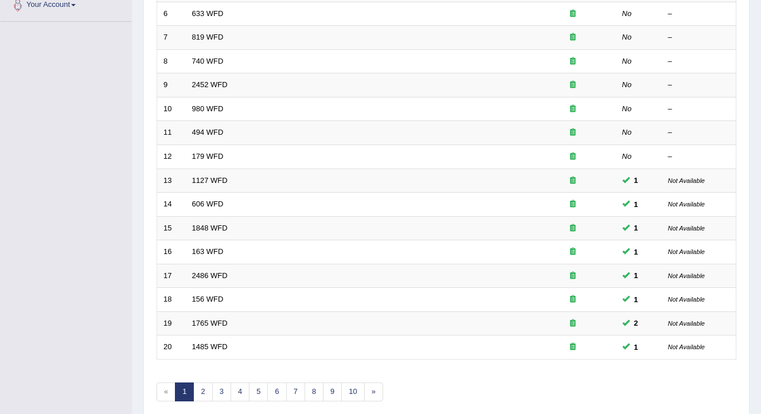
scroll to position [284, 0]
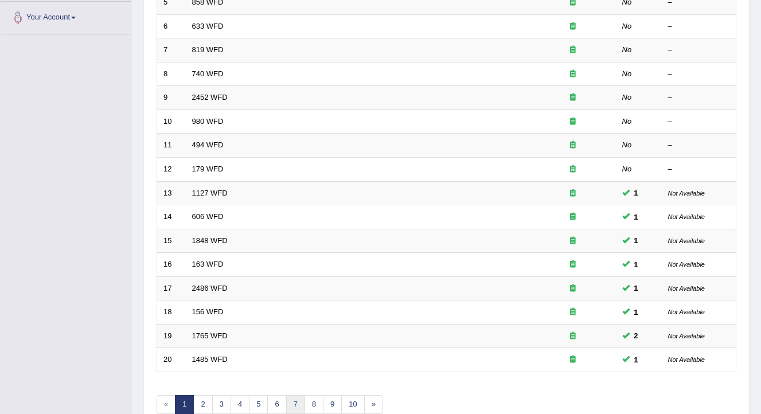
click at [288, 401] on link "7" at bounding box center [295, 404] width 19 height 19
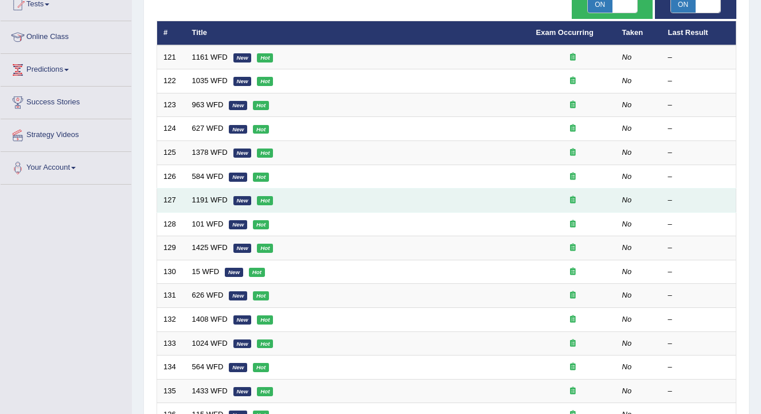
scroll to position [168, 0]
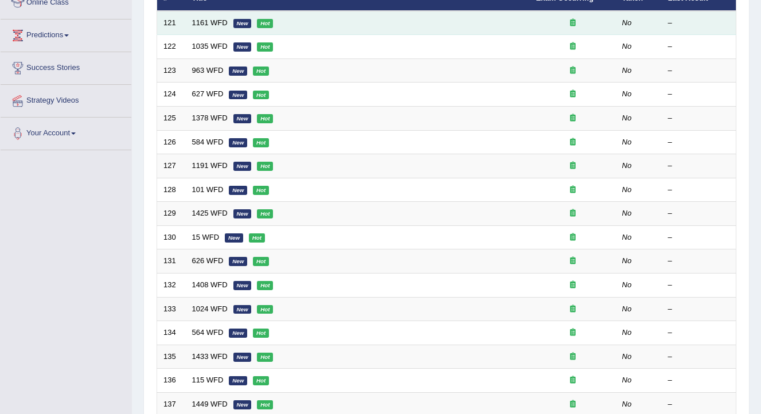
click at [235, 24] on em "New" at bounding box center [242, 23] width 18 height 9
click at [206, 21] on link "1161 WFD" at bounding box center [210, 22] width 36 height 9
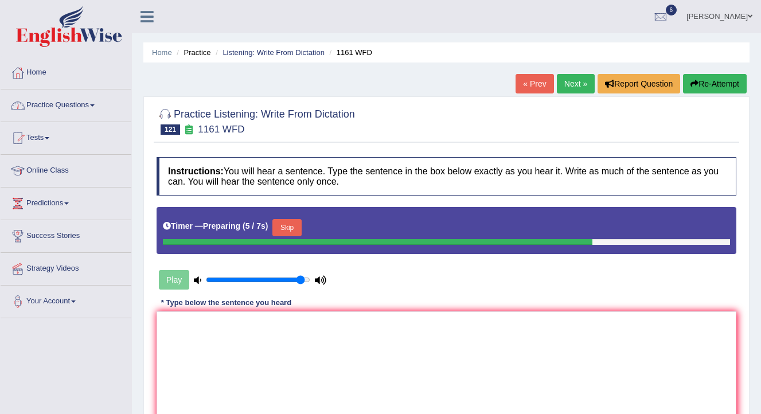
click at [299, 226] on button "Skip" at bounding box center [286, 227] width 29 height 17
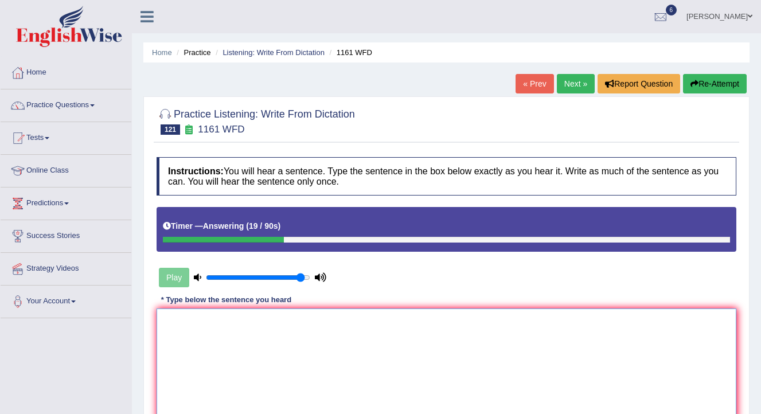
click at [223, 311] on textarea at bounding box center [447, 364] width 580 height 111
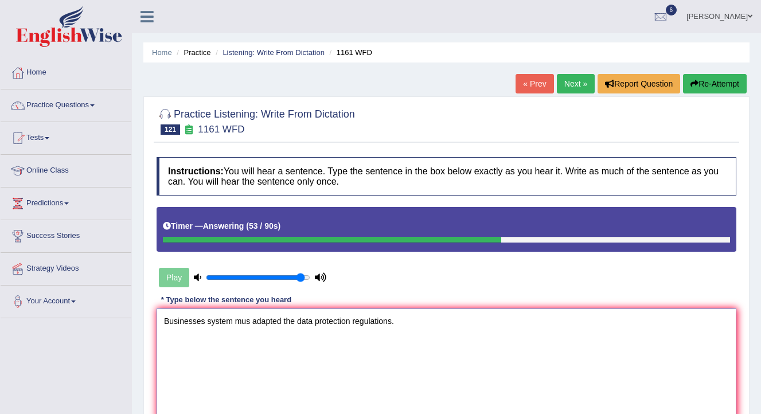
click at [206, 323] on textarea "Businesses system mus adapted the data protection regulations." at bounding box center [447, 364] width 580 height 111
click at [341, 327] on textarea "Businesses data protection system mus adapted the data protection regulations." at bounding box center [447, 364] width 580 height 111
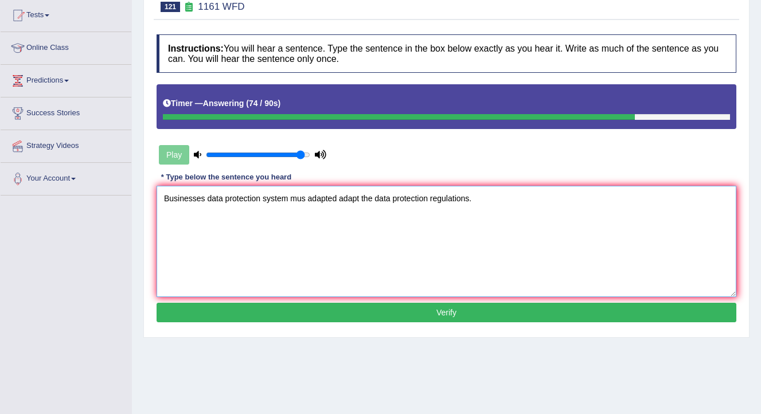
scroll to position [123, 0]
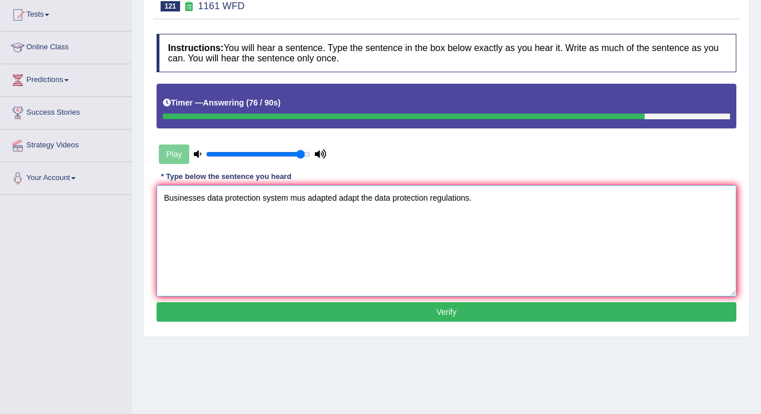
type textarea "Businesses data protection system mus adapted adapt the data protection regulat…"
click at [393, 306] on button "Verify" at bounding box center [447, 312] width 580 height 20
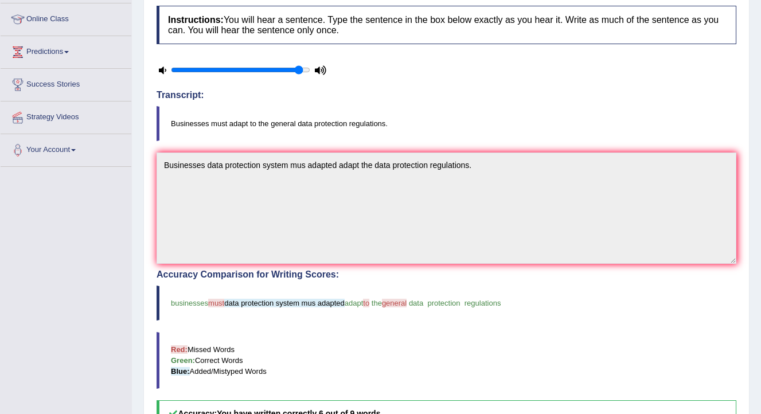
scroll to position [0, 0]
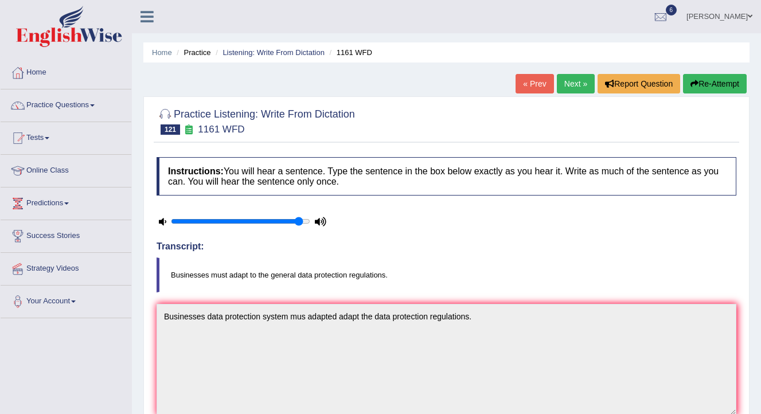
click at [574, 87] on link "Next »" at bounding box center [576, 84] width 38 height 20
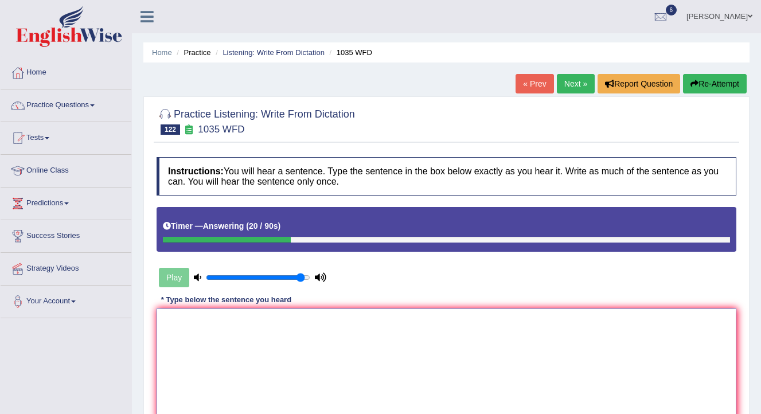
click at [208, 335] on textarea at bounding box center [447, 364] width 580 height 111
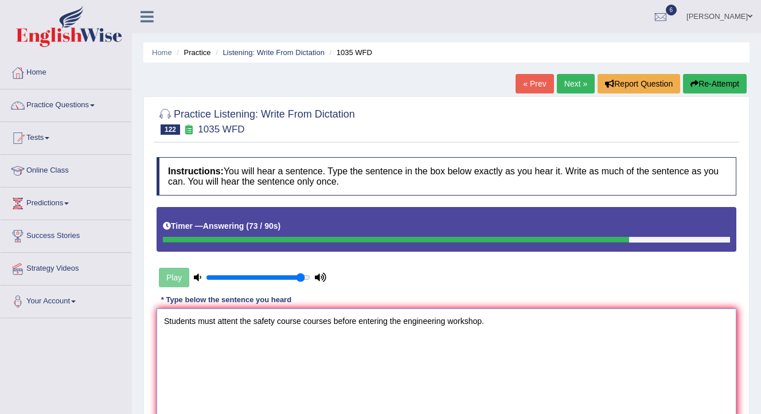
scroll to position [37, 0]
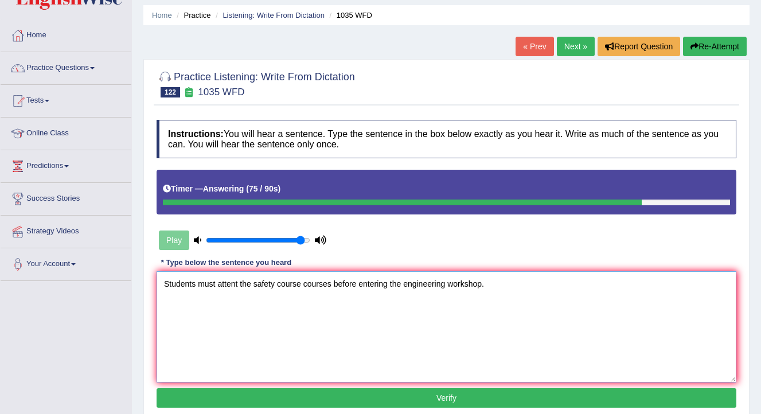
click at [199, 283] on textarea "Students must attent the safety course courses before entering the engineering …" at bounding box center [447, 326] width 580 height 111
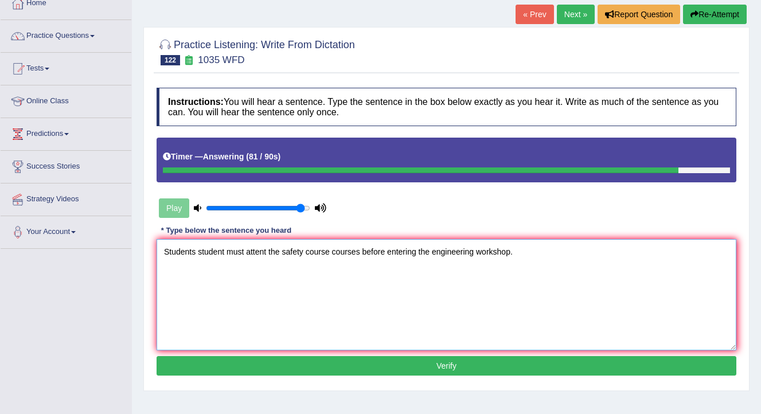
scroll to position [71, 0]
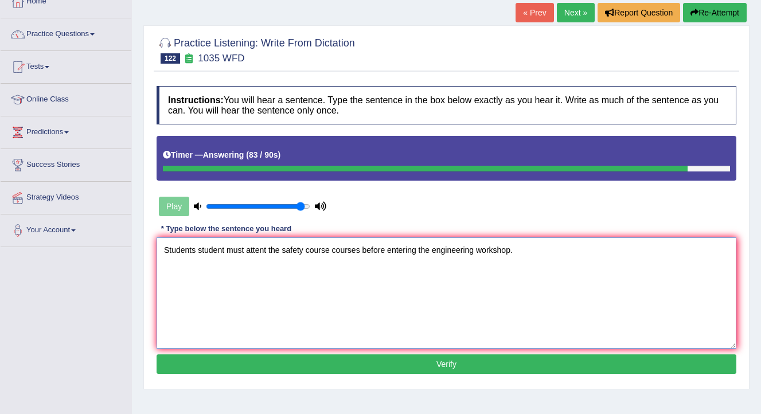
click at [270, 250] on textarea "Students student must attent the safety course courses before entering the engi…" at bounding box center [447, 292] width 580 height 111
type textarea "Students student must attent attend the safety course courses before entering t…"
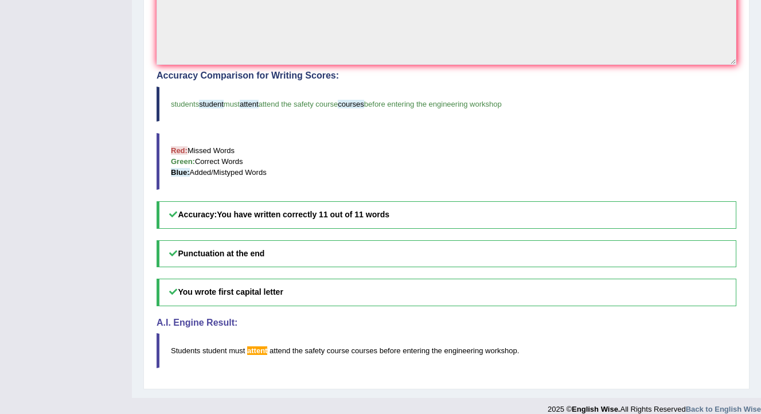
scroll to position [405, 0]
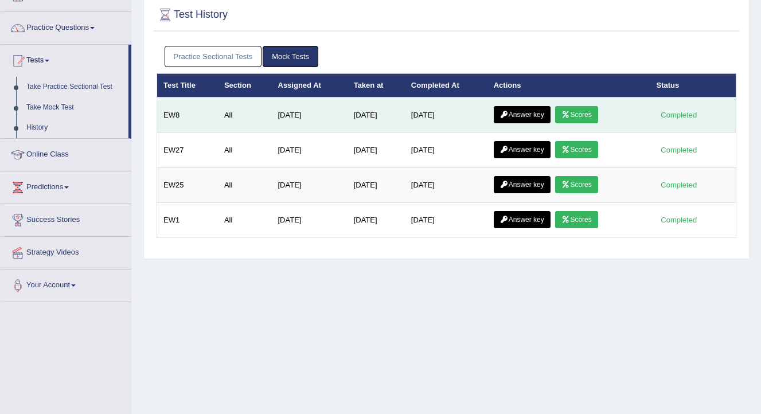
click at [538, 115] on link "Answer key" at bounding box center [522, 114] width 57 height 17
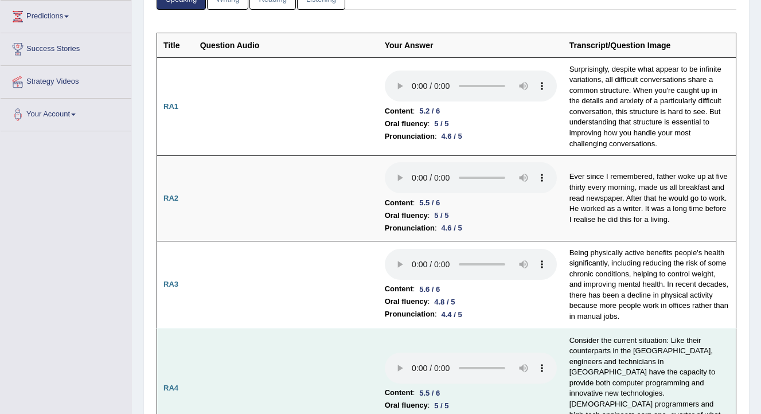
scroll to position [184, 0]
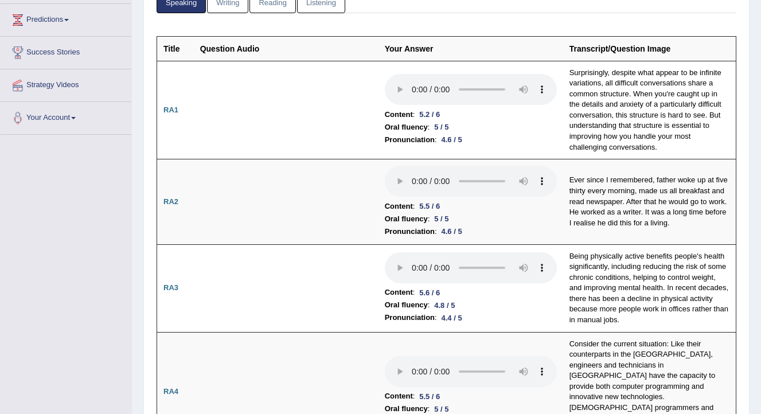
click at [237, 6] on link "Writing" at bounding box center [227, 2] width 41 height 24
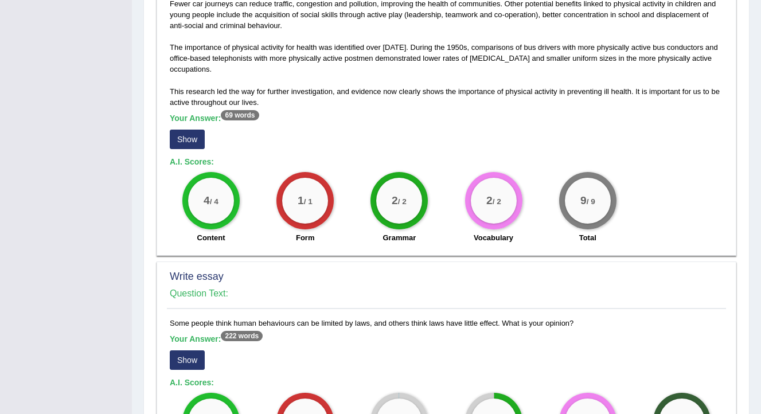
scroll to position [852, 0]
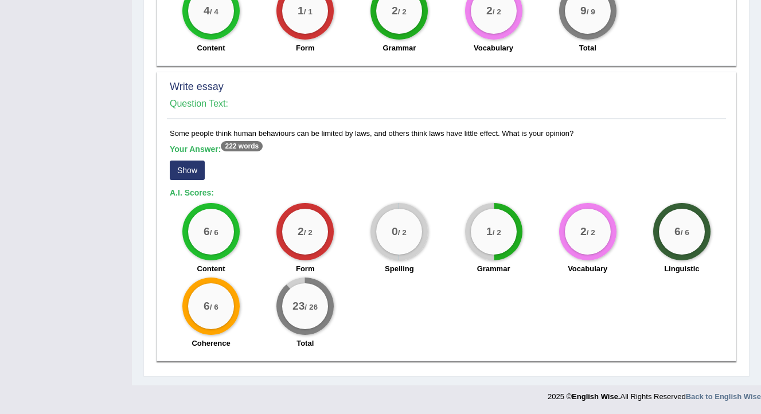
click at [199, 173] on button "Show" at bounding box center [187, 171] width 35 height 20
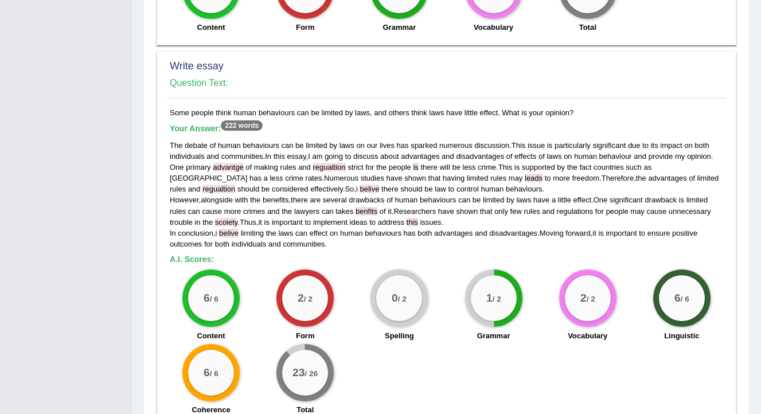
scroll to position [951, 0]
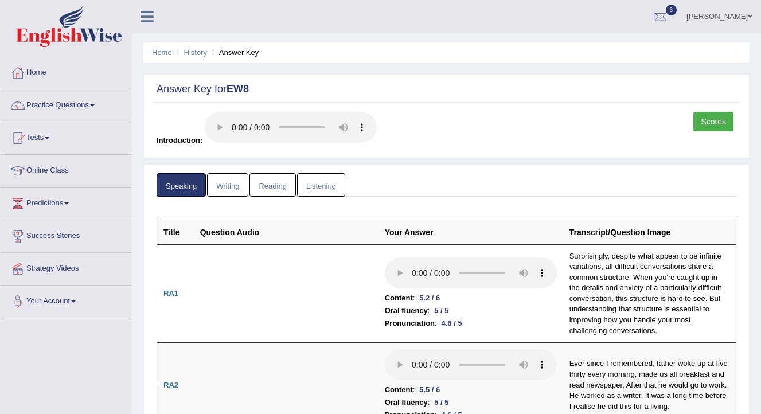
click at [239, 181] on link "Writing" at bounding box center [227, 185] width 41 height 24
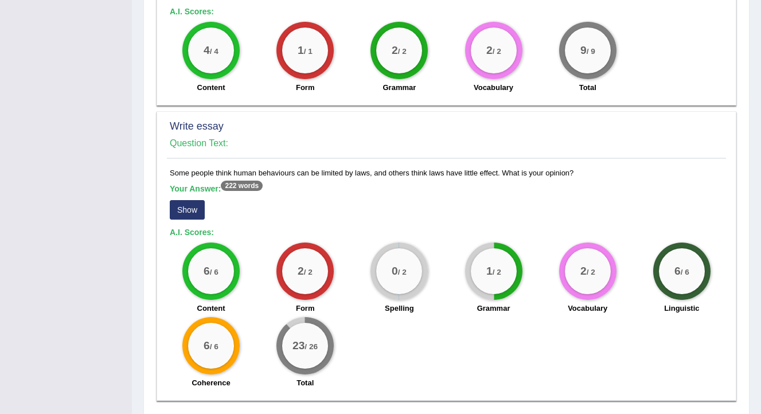
scroll to position [852, 0]
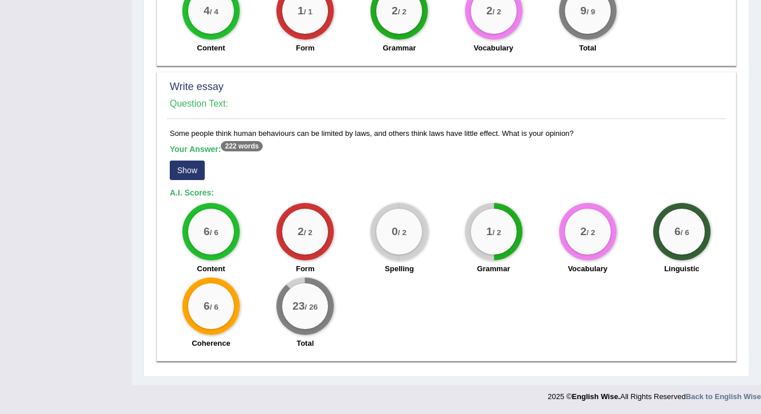
click at [197, 178] on button "Show" at bounding box center [187, 171] width 35 height 20
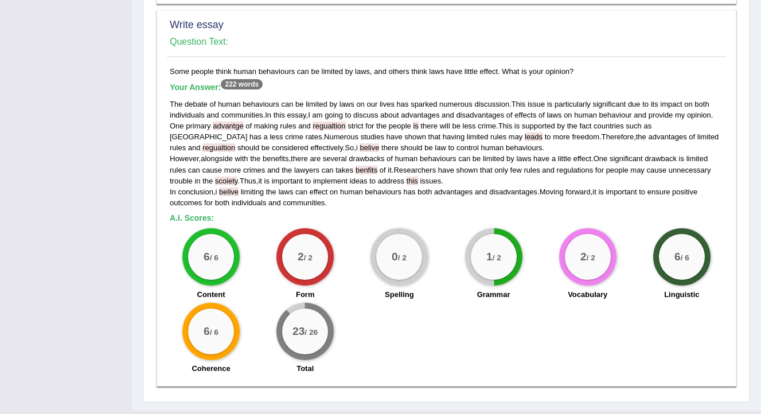
scroll to position [951, 0]
